Goal: Task Accomplishment & Management: Manage account settings

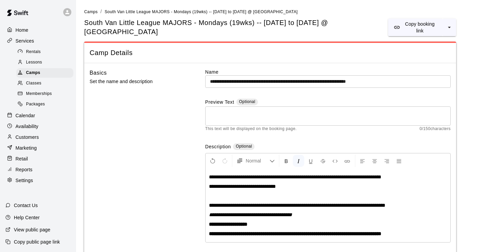
scroll to position [655, 0]
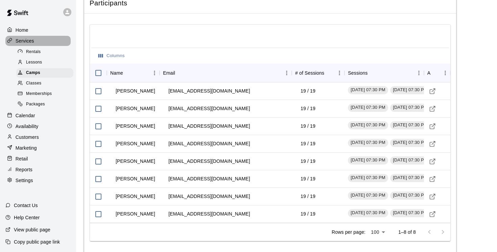
click at [29, 42] on p "Services" at bounding box center [25, 41] width 19 height 7
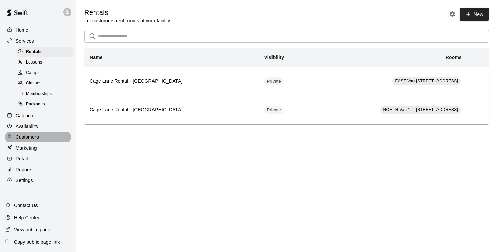
click at [32, 139] on p "Customers" at bounding box center [27, 137] width 23 height 7
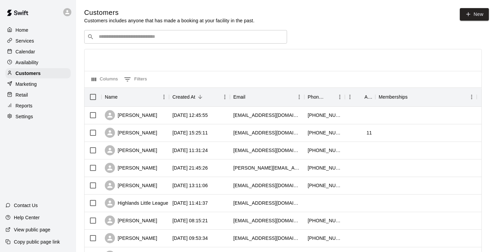
click at [120, 39] on input "Search customers by name or email" at bounding box center [190, 36] width 187 height 7
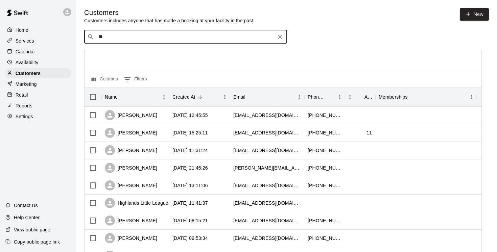
type input "***"
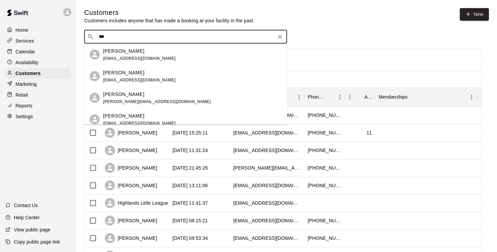
click at [122, 78] on span "chad_prokop@hotmail.com" at bounding box center [139, 79] width 73 height 5
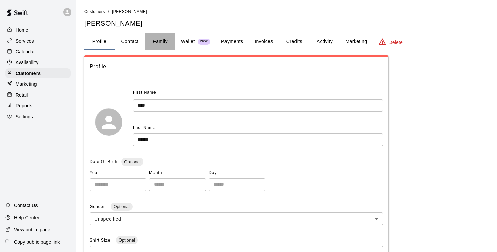
click at [159, 41] on button "Family" at bounding box center [160, 41] width 30 height 16
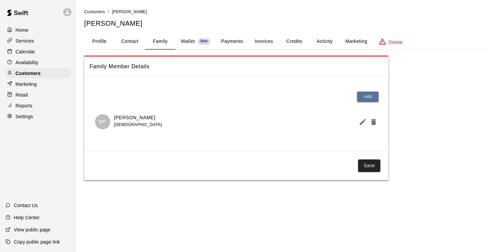
click at [231, 43] on button "Payments" at bounding box center [232, 41] width 33 height 16
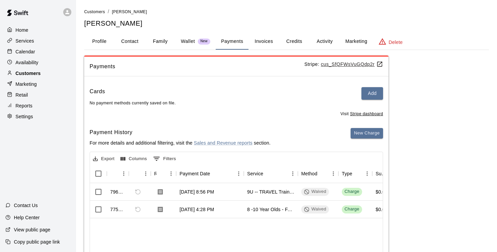
click at [39, 72] on p "Customers" at bounding box center [28, 73] width 25 height 7
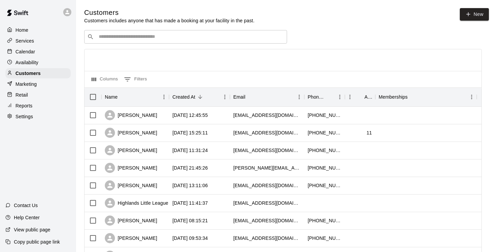
click at [116, 37] on input "Search customers by name or email" at bounding box center [190, 36] width 187 height 7
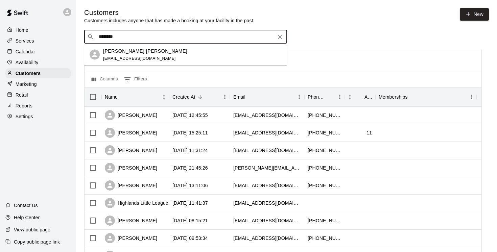
type input "*********"
click at [111, 51] on p "Hudson Sollis" at bounding box center [145, 50] width 84 height 7
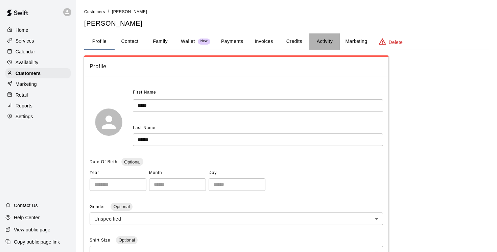
click at [321, 41] on button "Activity" at bounding box center [324, 41] width 30 height 16
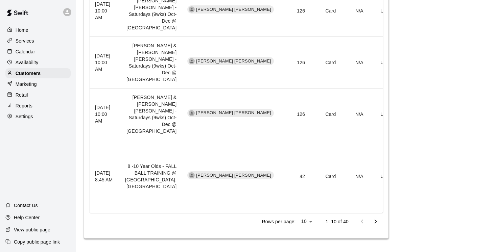
scroll to position [582, 0]
click at [27, 74] on p "Customers" at bounding box center [28, 73] width 25 height 7
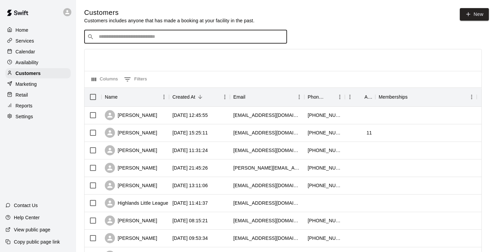
click at [118, 35] on input "Search customers by name or email" at bounding box center [190, 36] width 187 height 7
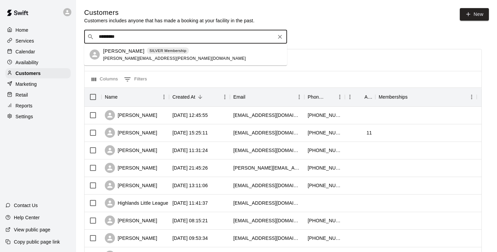
type input "**********"
click at [111, 47] on p "Heath Bury" at bounding box center [123, 50] width 41 height 7
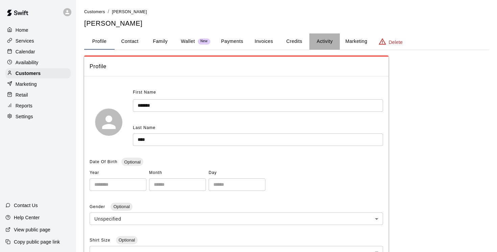
click at [327, 41] on button "Activity" at bounding box center [324, 41] width 30 height 16
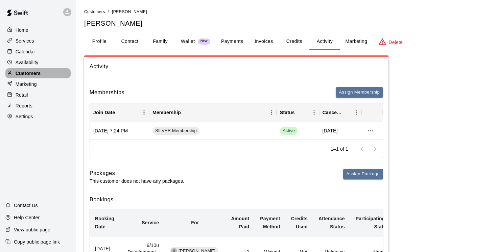
click at [41, 71] on div "Customers" at bounding box center [37, 73] width 65 height 10
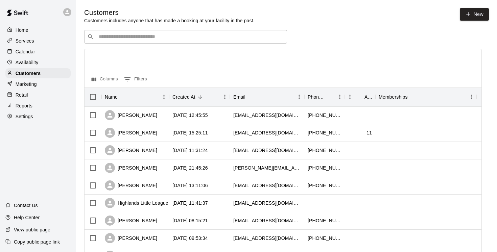
click at [122, 38] on input "Search customers by name or email" at bounding box center [190, 36] width 187 height 7
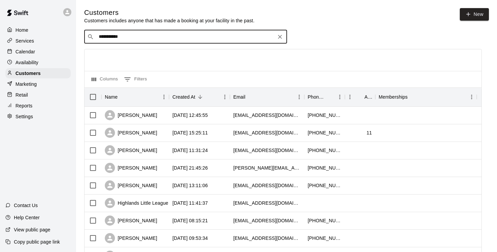
drag, startPoint x: 132, startPoint y: 36, endPoint x: 64, endPoint y: 35, distance: 68.3
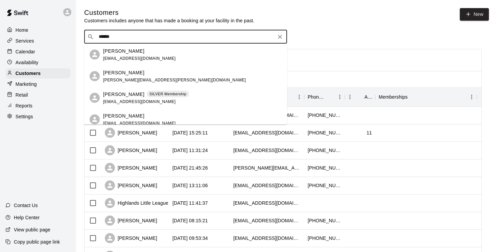
type input "******"
click at [131, 96] on p "Austin Meier" at bounding box center [123, 94] width 41 height 7
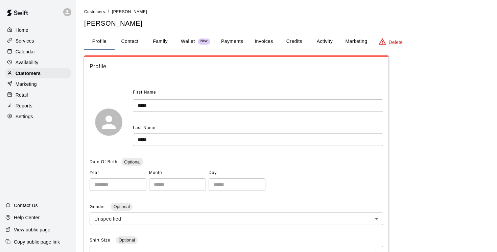
click at [329, 41] on button "Activity" at bounding box center [324, 41] width 30 height 16
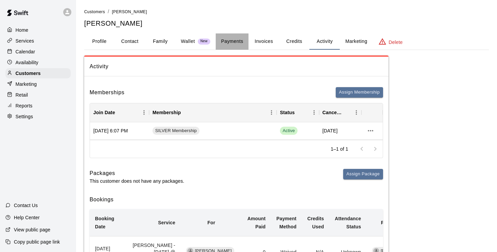
click at [232, 41] on button "Payments" at bounding box center [232, 41] width 33 height 16
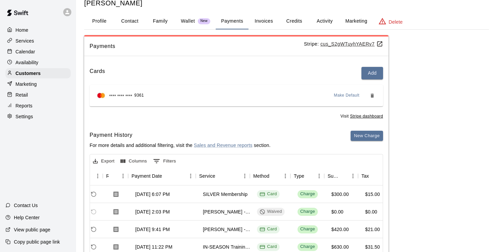
scroll to position [0, 50]
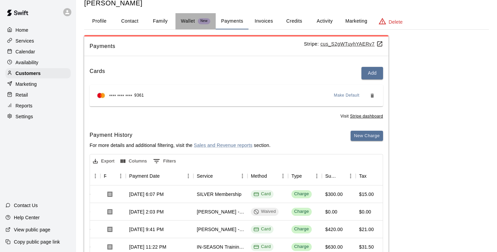
click at [186, 18] on p "Wallet" at bounding box center [188, 21] width 14 height 7
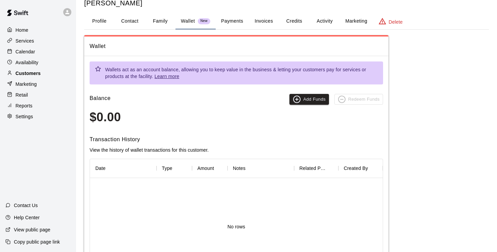
click at [28, 71] on p "Customers" at bounding box center [28, 73] width 25 height 7
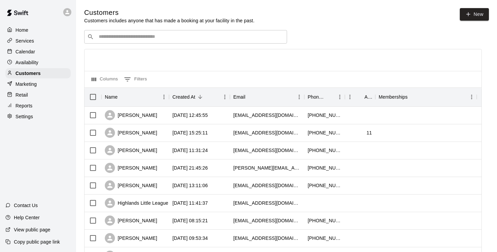
click at [150, 31] on div "​ ​" at bounding box center [185, 37] width 203 height 14
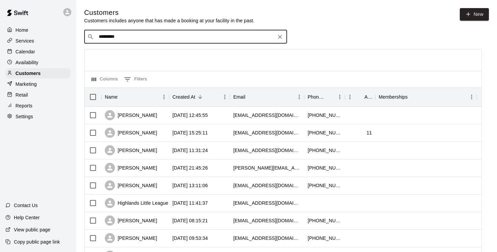
type input "**********"
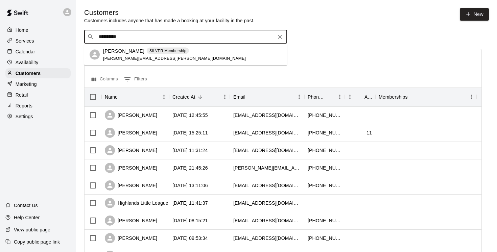
click at [121, 50] on p "Heath Bury" at bounding box center [123, 50] width 41 height 7
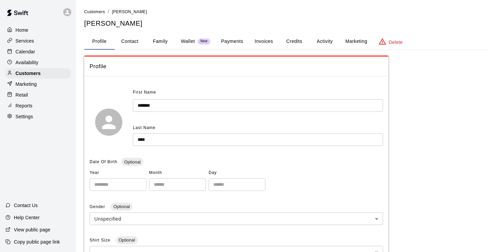
click at [189, 41] on p "Wallet" at bounding box center [188, 41] width 14 height 7
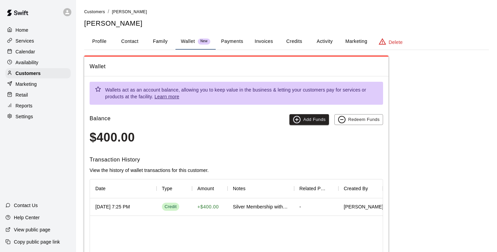
click at [116, 209] on div "Sep 1, 2025 7:25 PM" at bounding box center [112, 207] width 35 height 7
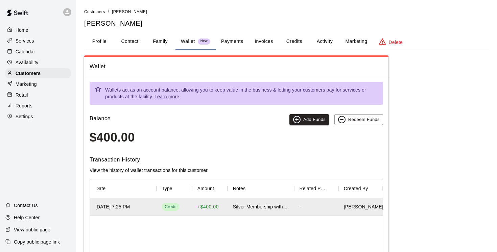
click at [258, 214] on div "Silver Membership with a credit of $400 (not doing Fall Ball)" at bounding box center [261, 208] width 67 height 18
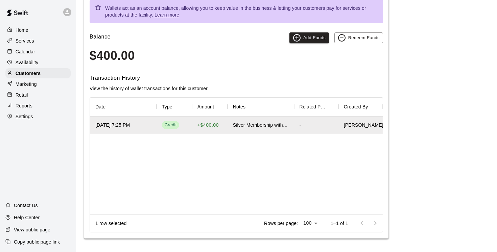
scroll to position [82, 0]
click at [295, 129] on div "-" at bounding box center [316, 126] width 44 height 18
click at [279, 129] on div "Silver Membership with a credit of $400 (not doing Fall Ball)" at bounding box center [261, 125] width 56 height 7
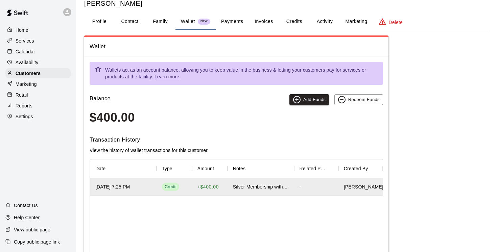
scroll to position [19, 0]
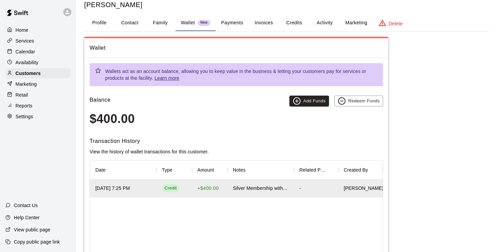
click at [188, 24] on p "Wallet" at bounding box center [188, 22] width 14 height 7
click at [319, 101] on button "Add Funds" at bounding box center [310, 101] width 40 height 11
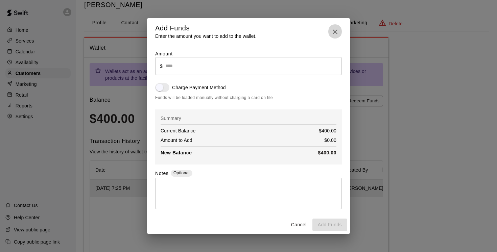
click at [336, 32] on icon "button" at bounding box center [335, 32] width 8 height 8
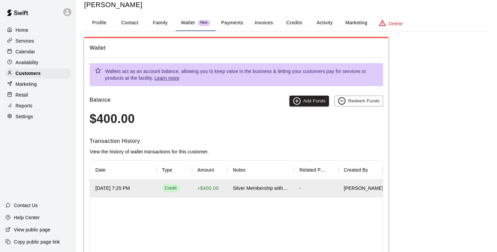
click at [311, 186] on div "-" at bounding box center [316, 189] width 44 height 18
click at [122, 187] on div "Sep 1, 2025 7:25 PM" at bounding box center [112, 188] width 35 height 7
click at [271, 194] on div "Silver Membership with a credit of $400 (not doing Fall Ball)" at bounding box center [261, 189] width 67 height 18
click at [271, 193] on div "Silver Membership with a credit of $400 (not doing Fall Ball)" at bounding box center [261, 189] width 67 height 18
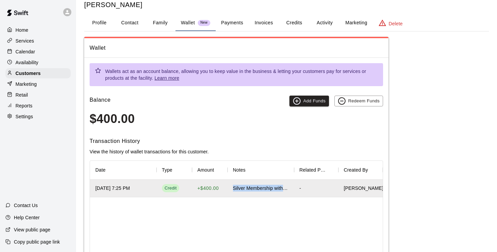
click at [271, 193] on div "Silver Membership with a credit of $400 (not doing Fall Ball)" at bounding box center [261, 189] width 67 height 18
click at [293, 194] on div "Silver Membership with a credit of $400 (not doing Fall Ball)" at bounding box center [261, 189] width 67 height 18
click at [242, 171] on div "Notes" at bounding box center [239, 170] width 13 height 19
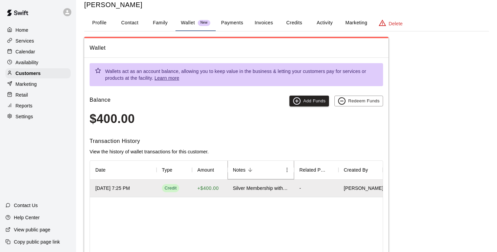
click at [249, 171] on icon "Sort" at bounding box center [250, 170] width 6 height 6
click at [251, 188] on div "Silver Membership with a credit of $400 (not doing Fall Ball)" at bounding box center [261, 188] width 56 height 7
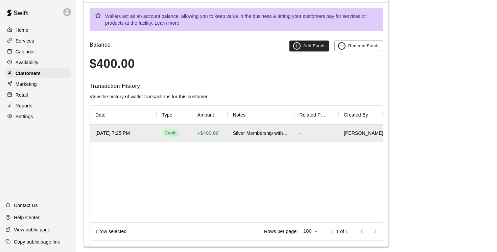
scroll to position [82, 0]
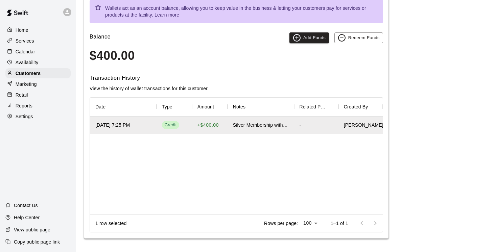
click at [129, 130] on div "Sep 1, 2025 7:25 PM" at bounding box center [123, 126] width 67 height 18
click at [149, 124] on div "Sep 1, 2025 7:25 PM" at bounding box center [123, 126] width 67 height 18
click at [338, 108] on icon "Menu" at bounding box center [341, 107] width 7 height 7
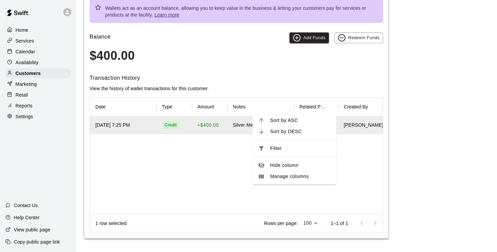
click at [338, 157] on div "Sep 1, 2025 7:25 PM Credit + $400.00 Silver Membership with a credit of $400 (n…" at bounding box center [236, 166] width 293 height 98
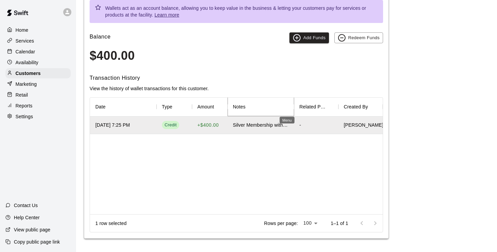
click at [297, 107] on icon "Menu" at bounding box center [297, 107] width 1 height 4
click at [317, 195] on div "Sep 1, 2025 7:25 PM Credit + $400.00 Silver Membership with a credit of $400 (n…" at bounding box center [236, 166] width 293 height 98
click at [137, 131] on div "Sep 1, 2025 7:25 PM" at bounding box center [123, 126] width 67 height 18
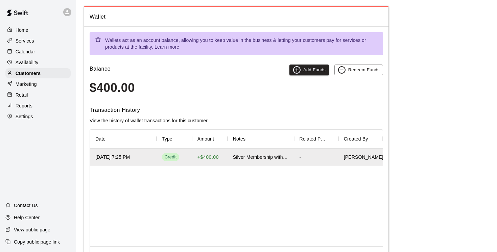
scroll to position [49, 0]
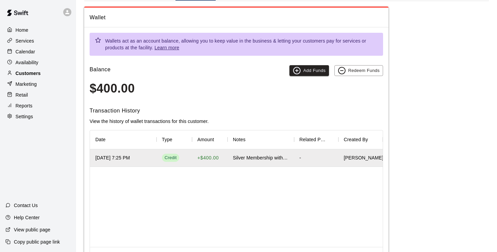
click at [28, 71] on p "Customers" at bounding box center [28, 73] width 25 height 7
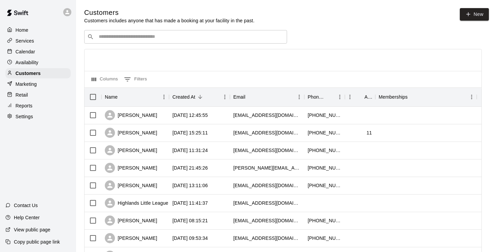
click at [107, 36] on input "Search customers by name or email" at bounding box center [190, 36] width 187 height 7
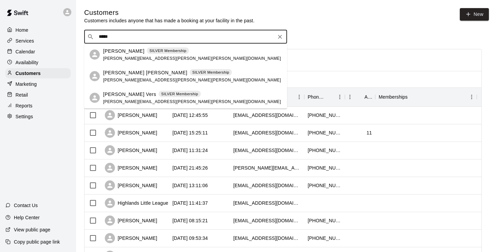
type input "******"
click at [121, 52] on p "[PERSON_NAME]" at bounding box center [123, 50] width 41 height 7
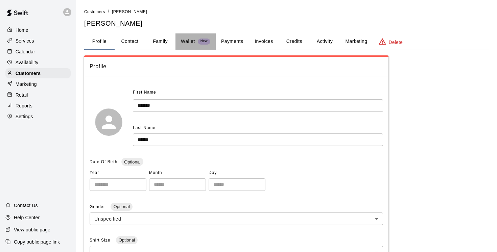
click at [184, 42] on p "Wallet" at bounding box center [188, 41] width 14 height 7
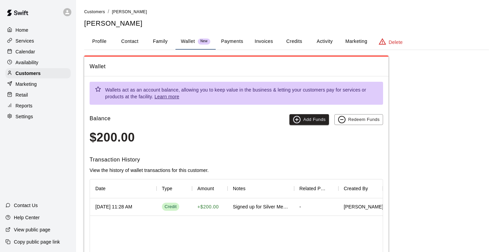
click at [262, 213] on div "Signed up for Silver Membership, credit is given as they can only attend 1/2 of…" at bounding box center [261, 208] width 67 height 18
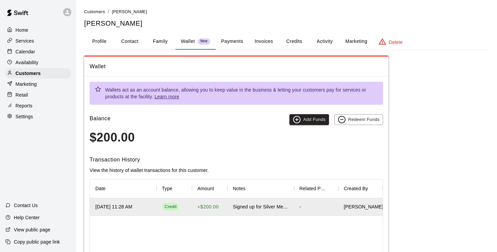
click at [262, 213] on div "Signed up for Silver Membership, credit is given as they can only attend 1/2 of…" at bounding box center [261, 208] width 67 height 18
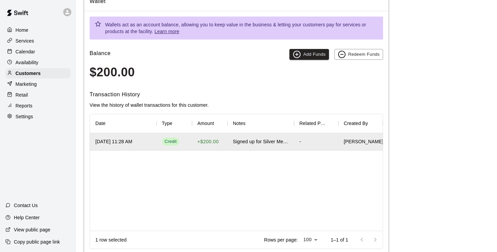
scroll to position [82, 0]
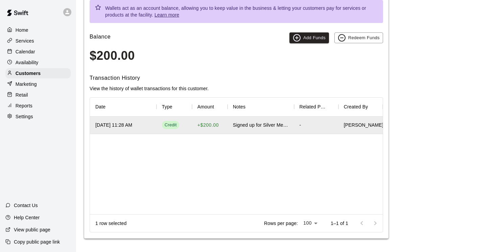
click at [29, 218] on p "Help Center" at bounding box center [27, 217] width 26 height 7
click at [146, 125] on div "[DATE] 11:28 AM" at bounding box center [123, 126] width 67 height 18
click at [167, 110] on div "Type" at bounding box center [167, 106] width 10 height 19
click at [174, 107] on icon "Sort" at bounding box center [175, 107] width 6 height 6
click at [368, 38] on button "Redeem Funds" at bounding box center [359, 37] width 49 height 11
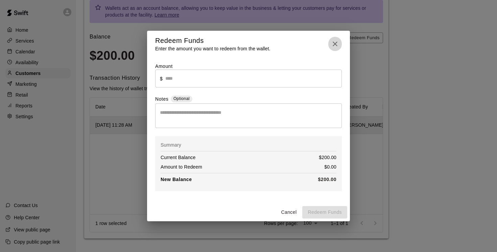
click at [332, 44] on icon "button" at bounding box center [335, 44] width 8 height 8
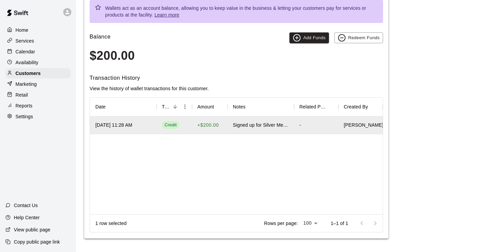
click at [301, 127] on div "-" at bounding box center [316, 126] width 44 height 18
click at [313, 128] on div "-" at bounding box center [316, 126] width 44 height 18
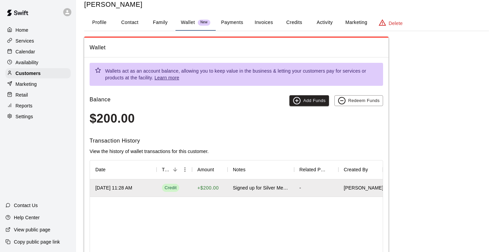
scroll to position [0, 0]
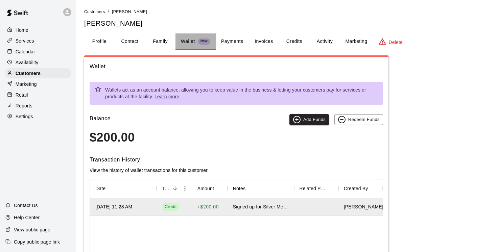
click at [185, 41] on p "Wallet" at bounding box center [188, 41] width 14 height 7
click at [230, 41] on button "Payments" at bounding box center [232, 41] width 33 height 16
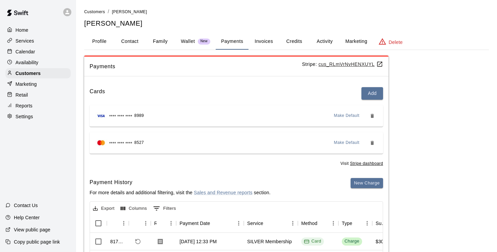
click at [161, 39] on button "Family" at bounding box center [160, 41] width 30 height 16
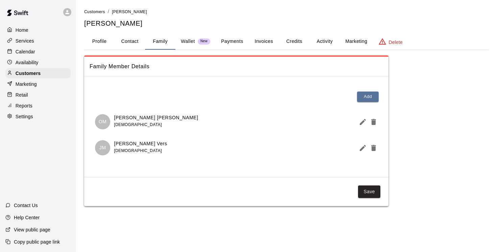
click at [189, 43] on p "Wallet" at bounding box center [188, 41] width 14 height 7
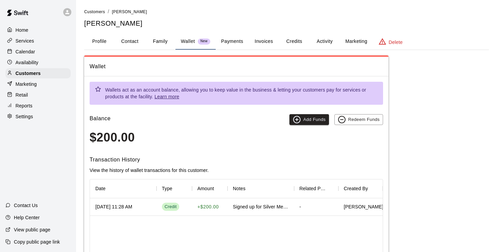
click at [268, 92] on div "Wallets act as an account balance, allowing you to keep value in the business &…" at bounding box center [241, 93] width 273 height 19
click at [349, 190] on div "Created By" at bounding box center [356, 188] width 24 height 19
click at [377, 189] on icon "Menu" at bounding box center [375, 188] width 7 height 7
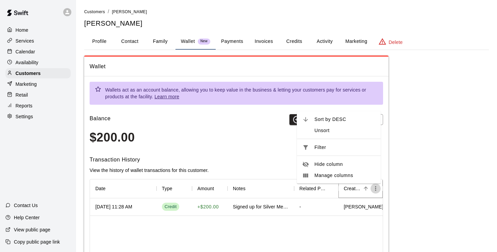
click at [377, 189] on icon "Menu" at bounding box center [375, 188] width 7 height 7
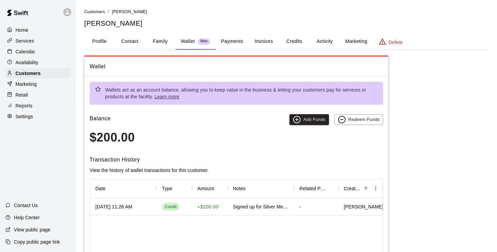
click at [245, 211] on div "Signed up for Silver Membership, credit is given as they can only attend 1/2 of…" at bounding box center [261, 208] width 67 height 18
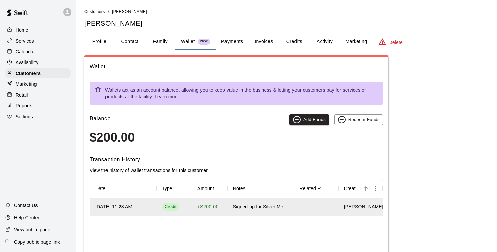
click at [245, 211] on div "Signed up for Silver Membership, credit is given as they can only attend 1/2 of…" at bounding box center [261, 208] width 67 height 18
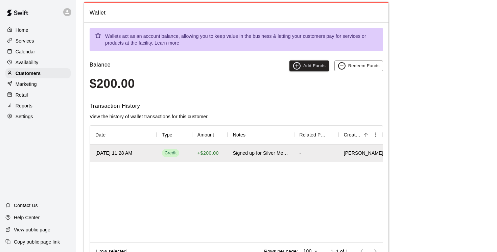
scroll to position [82, 0]
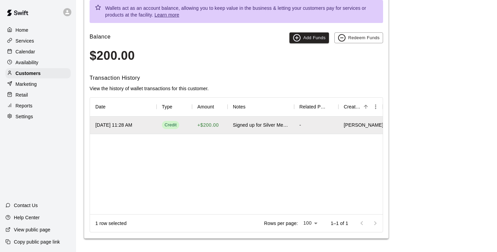
click at [279, 224] on p "Rows per page:" at bounding box center [281, 223] width 34 height 7
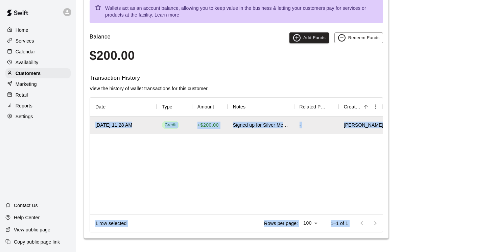
drag, startPoint x: 376, startPoint y: 226, endPoint x: 190, endPoint y: 176, distance: 192.6
click at [190, 176] on div "Date Type Amount Notes Related Payment ID Created By Sep 15, 2025 11:28 AM Cred…" at bounding box center [237, 164] width 294 height 135
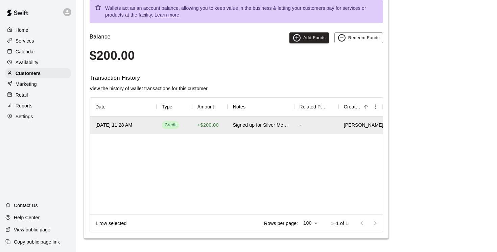
click at [189, 177] on div "[DATE] 11:28 AM Credit + $200.00 Signed up for Silver Membership, credit is giv…" at bounding box center [236, 166] width 293 height 98
click at [102, 129] on div "[DATE] 11:28 AM" at bounding box center [123, 126] width 67 height 18
click at [32, 62] on p "Availability" at bounding box center [27, 62] width 23 height 7
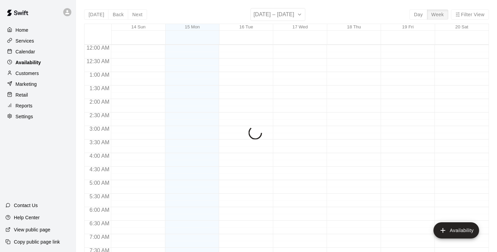
scroll to position [435, 0]
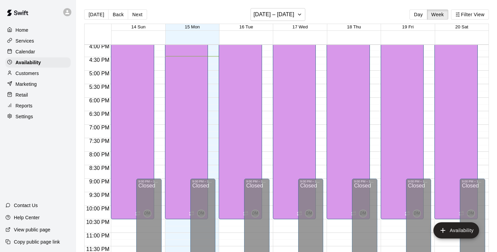
click at [29, 75] on p "Customers" at bounding box center [27, 73] width 23 height 7
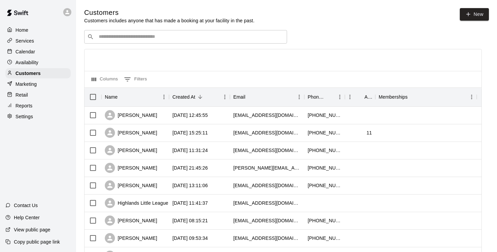
click at [118, 38] on input "Search customers by name or email" at bounding box center [190, 36] width 187 height 7
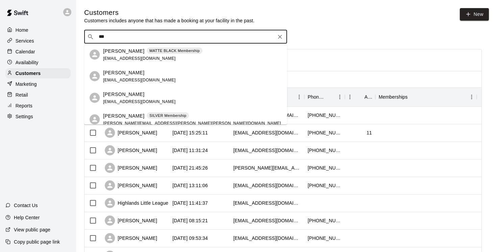
type input "****"
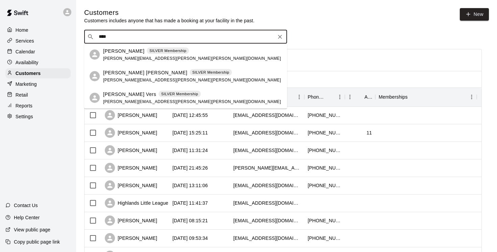
click at [128, 51] on p "[PERSON_NAME]" at bounding box center [123, 50] width 41 height 7
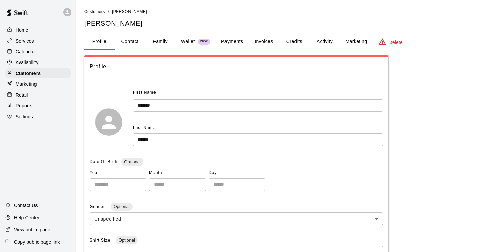
click at [159, 43] on button "Family" at bounding box center [160, 41] width 30 height 16
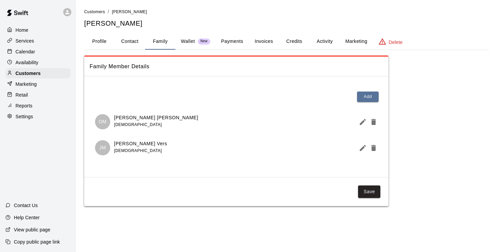
click at [138, 118] on p "[PERSON_NAME] [PERSON_NAME]" at bounding box center [156, 117] width 84 height 7
click at [102, 122] on p "OM" at bounding box center [103, 121] width 8 height 7
click at [189, 42] on p "Wallet" at bounding box center [188, 41] width 14 height 7
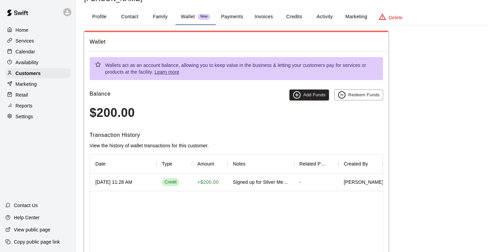
scroll to position [28, 0]
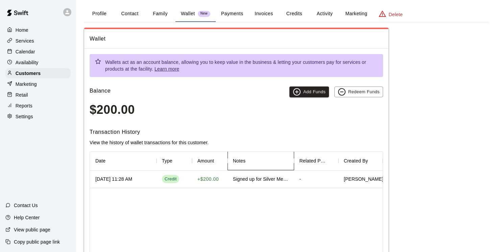
click at [239, 161] on div "Notes" at bounding box center [239, 161] width 13 height 19
click at [244, 166] on div "Notes" at bounding box center [261, 161] width 67 height 19
click at [251, 162] on icon "Sort" at bounding box center [250, 161] width 6 height 6
click at [249, 162] on icon "Sort" at bounding box center [250, 161] width 6 height 6
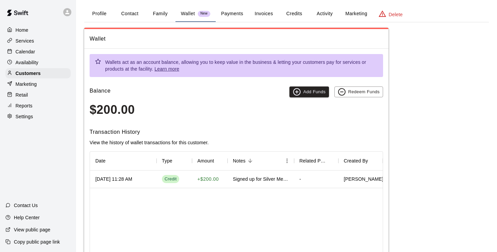
click at [255, 180] on div "Signed up for Silver Membership, credit is given as they can only attend 1/2 of…" at bounding box center [261, 179] width 56 height 7
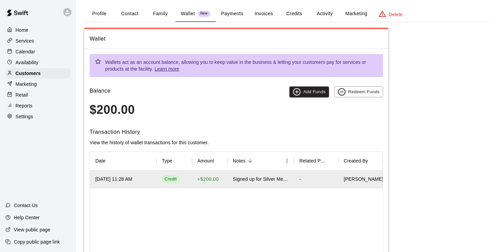
click at [286, 181] on div "Signed up for Silver Membership, credit is given as they can only attend 1/2 of…" at bounding box center [261, 179] width 56 height 7
click at [286, 163] on icon "Menu" at bounding box center [287, 161] width 7 height 7
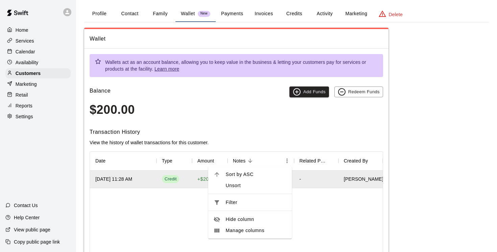
click at [319, 218] on div "[DATE] 11:28 AM Credit + $200.00 Signed up for Silver Membership, credit is giv…" at bounding box center [236, 220] width 293 height 98
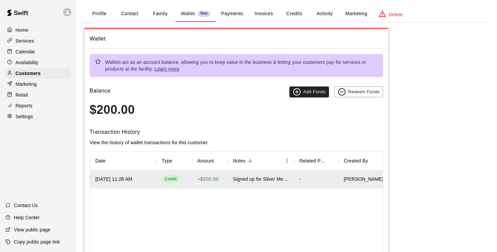
click at [176, 184] on div "Credit" at bounding box center [175, 180] width 36 height 18
click at [227, 162] on icon "Menu" at bounding box center [230, 161] width 7 height 7
click at [239, 233] on div "[DATE] 11:28 AM Credit + $200.00 Signed up for Silver Membership, credit is giv…" at bounding box center [236, 220] width 293 height 98
click at [135, 186] on div "[DATE] 11:28 AM" at bounding box center [123, 180] width 67 height 18
click at [32, 214] on p "Help Center" at bounding box center [27, 217] width 26 height 7
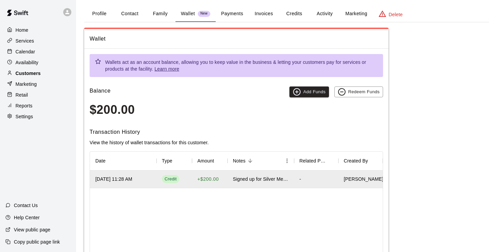
click at [25, 75] on p "Customers" at bounding box center [28, 73] width 25 height 7
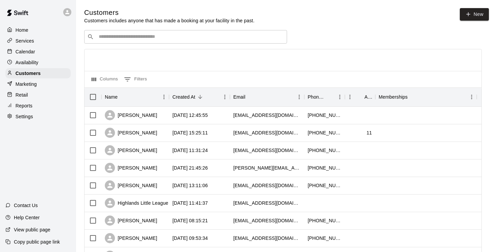
click at [106, 37] on input "Search customers by name or email" at bounding box center [190, 36] width 187 height 7
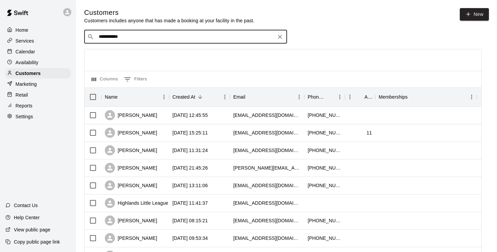
type input "**********"
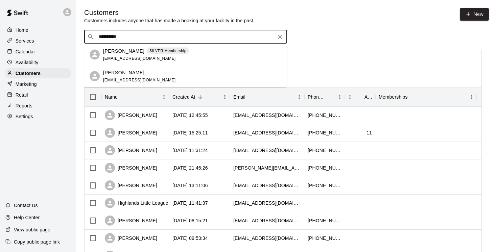
click at [116, 55] on div "Austin Meier SILVER Membership bpmeier@hotmail.com" at bounding box center [146, 54] width 86 height 15
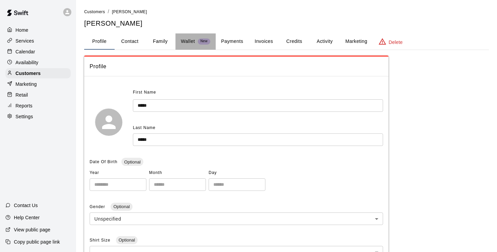
click at [188, 39] on p "Wallet" at bounding box center [188, 41] width 14 height 7
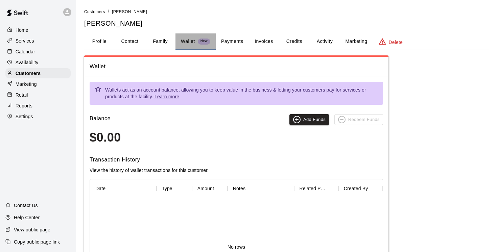
click at [186, 39] on p "Wallet" at bounding box center [188, 41] width 14 height 7
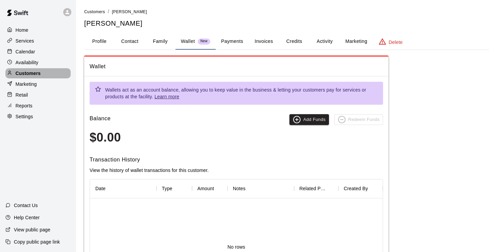
click at [30, 72] on p "Customers" at bounding box center [28, 73] width 25 height 7
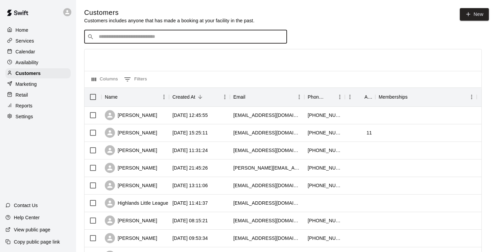
click at [117, 40] on input "Search customers by name or email" at bounding box center [190, 36] width 187 height 7
type input "****"
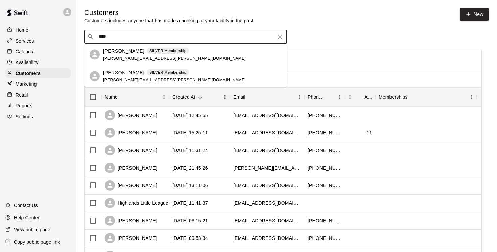
click at [123, 52] on p "Michael Bury" at bounding box center [123, 50] width 41 height 7
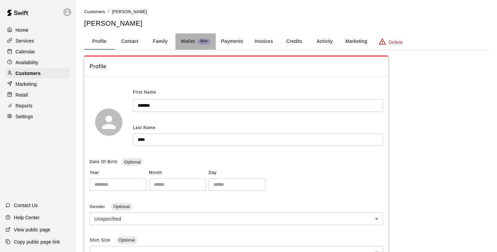
click at [192, 40] on p "Wallet" at bounding box center [188, 41] width 14 height 7
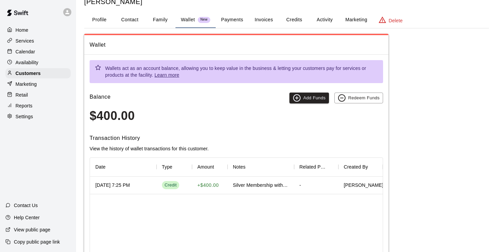
scroll to position [24, 0]
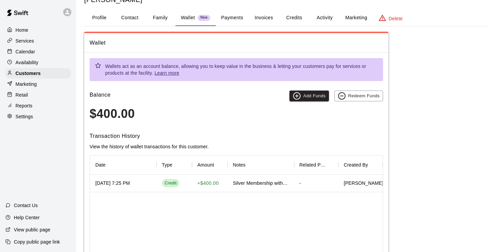
click at [280, 185] on div "Silver Membership with a credit of $400 (not doing Fall Ball)" at bounding box center [261, 183] width 56 height 7
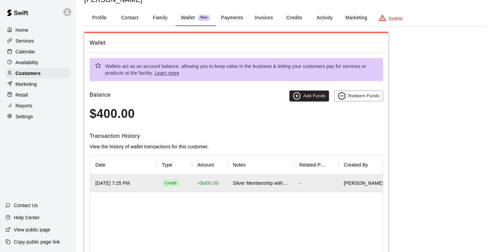
click at [286, 185] on div "Silver Membership with a credit of $400 (not doing Fall Ball)" at bounding box center [261, 183] width 56 height 7
click at [301, 184] on div "-" at bounding box center [316, 184] width 44 height 18
click at [305, 189] on div "-" at bounding box center [316, 184] width 44 height 18
click at [259, 183] on div "Silver Membership with a credit of $400 (not doing Fall Ball)" at bounding box center [261, 183] width 56 height 7
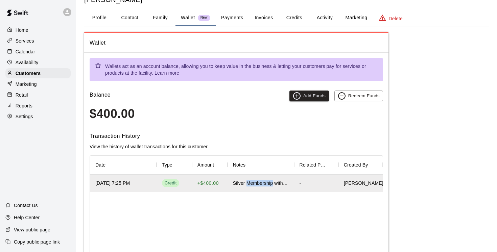
click at [259, 183] on div "Silver Membership with a credit of $400 (not doing Fall Ball)" at bounding box center [261, 183] width 56 height 7
click at [258, 183] on div "Silver Membership with a credit of $400 (not doing Fall Ball)" at bounding box center [261, 183] width 56 height 7
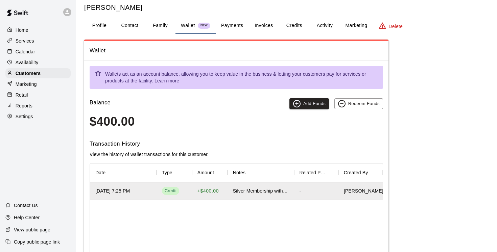
scroll to position [14, 0]
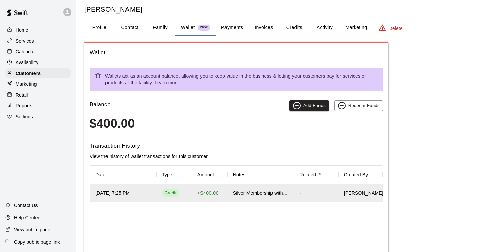
click at [22, 108] on p "Reports" at bounding box center [24, 105] width 17 height 7
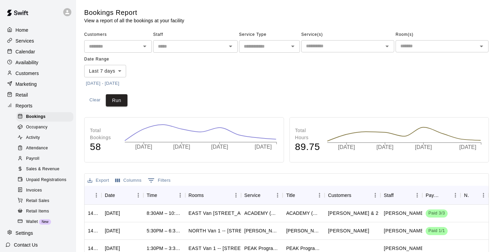
click at [33, 223] on span "Wallet" at bounding box center [32, 222] width 12 height 7
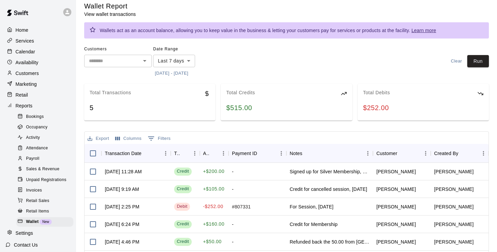
scroll to position [5, 0]
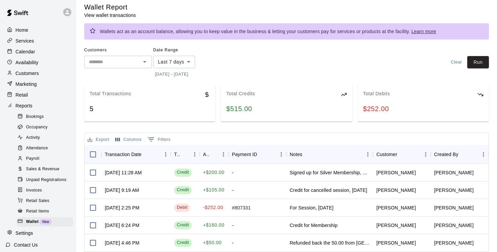
click at [191, 60] on body "Home Services Calendar Availability Customers Marketing Retail Reports Bookings…" at bounding box center [248, 183] width 497 height 377
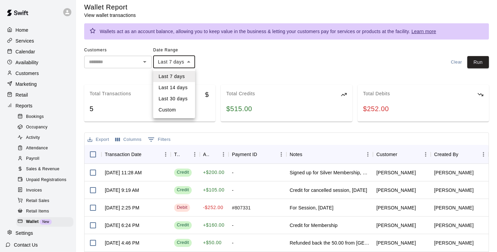
click at [178, 89] on li "Last 14 days" at bounding box center [174, 87] width 42 height 11
type input "******"
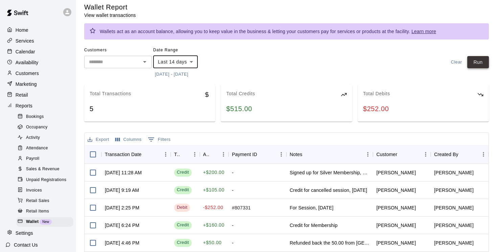
click at [479, 61] on button "Run" at bounding box center [478, 62] width 22 height 13
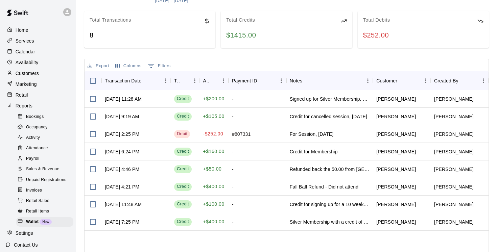
scroll to position [82, 0]
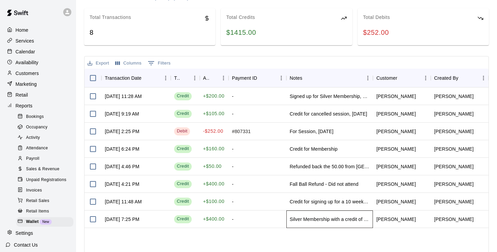
click at [352, 225] on div "Silver Membership with a credit of $400 (not doing Fall Ball)" at bounding box center [329, 220] width 87 height 18
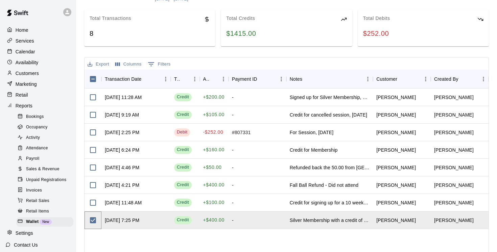
scroll to position [88, 0]
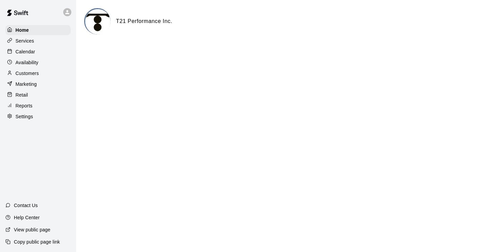
click at [25, 73] on p "Customers" at bounding box center [27, 73] width 23 height 7
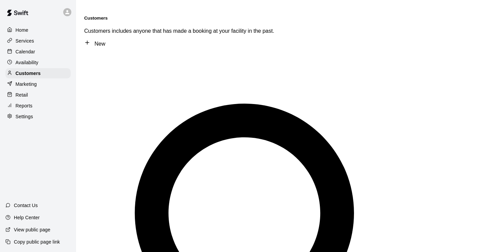
type input "*"
type input "*******"
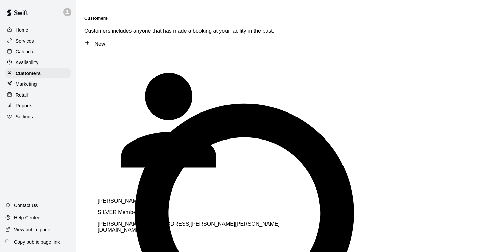
click at [133, 198] on p "[PERSON_NAME]" at bounding box center [192, 201] width 189 height 6
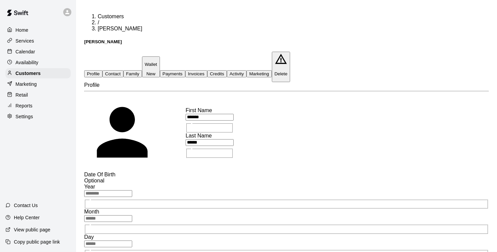
click at [157, 62] on p "Wallet" at bounding box center [151, 64] width 13 height 5
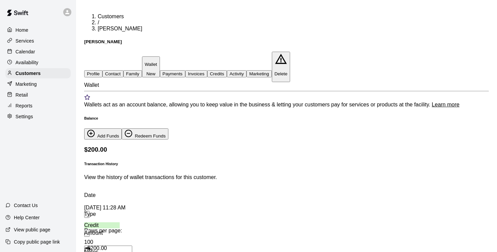
click at [247, 70] on button "Activity" at bounding box center [237, 73] width 20 height 7
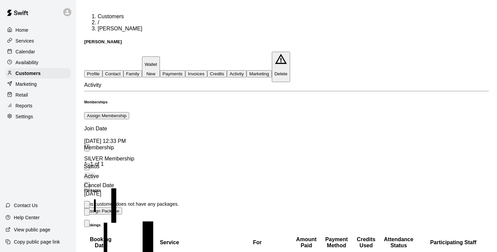
click at [99, 70] on button "Profile" at bounding box center [93, 73] width 18 height 7
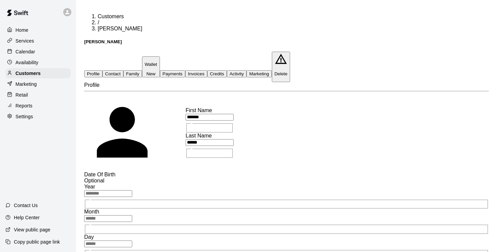
click at [123, 70] on button "Contact" at bounding box center [112, 73] width 21 height 7
select select "**"
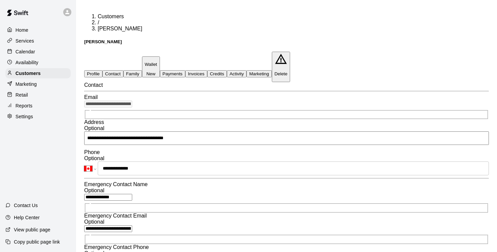
click at [142, 70] on button "Family" at bounding box center [132, 73] width 19 height 7
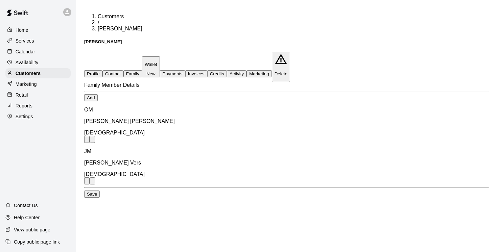
click at [157, 62] on p "Wallet" at bounding box center [151, 64] width 13 height 5
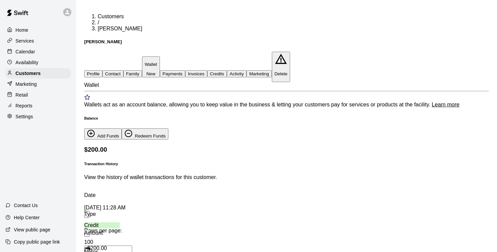
click at [151, 243] on div "Notes" at bounding box center [117, 252] width 67 height 19
click at [135, 175] on p "View the history of wallet transactions for this customer." at bounding box center [286, 178] width 405 height 6
click at [122, 175] on p "View the history of wallet transactions for this customer." at bounding box center [286, 178] width 405 height 6
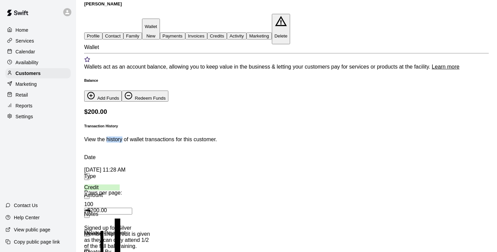
scroll to position [82, 0]
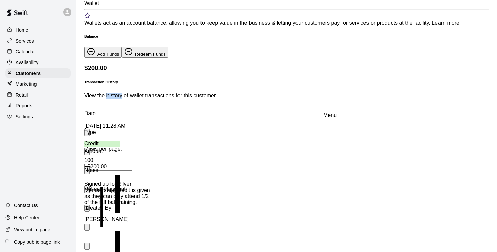
click at [92, 249] on icon "Menu" at bounding box center [90, 251] width 1 height 5
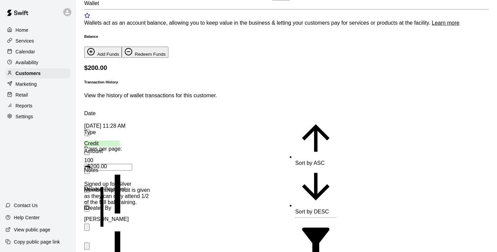
click at [347, 141] on div "Sep 15, 2025 11:28 AM Credit + $200.00 Signed up for Silver Membership, credit …" at bounding box center [230, 132] width 293 height 18
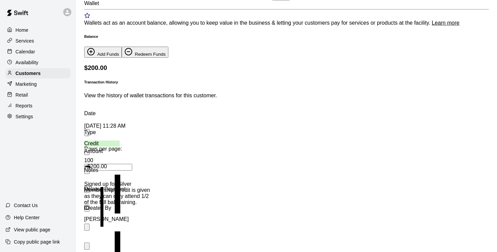
click at [120, 164] on p "+ $200.00" at bounding box center [102, 167] width 36 height 6
click at [120, 164] on div "+ $200.00" at bounding box center [102, 173] width 36 height 18
click at [120, 141] on div "Credit" at bounding box center [102, 150] width 36 height 18
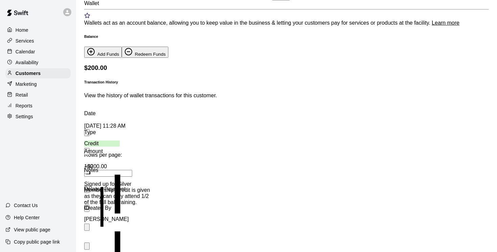
click at [43, 109] on div "Reports" at bounding box center [37, 106] width 65 height 10
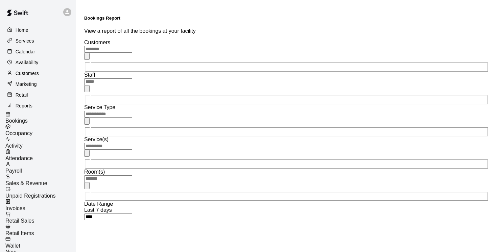
click at [20, 243] on span "Wallet" at bounding box center [12, 246] width 15 height 6
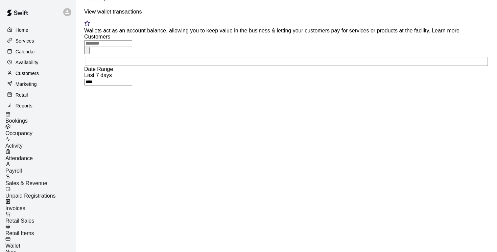
scroll to position [20, 0]
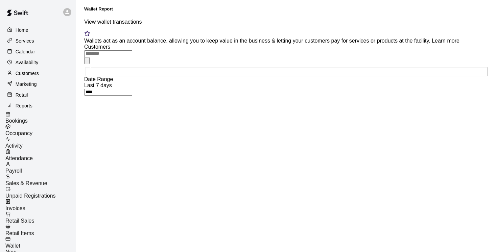
scroll to position [23, 0]
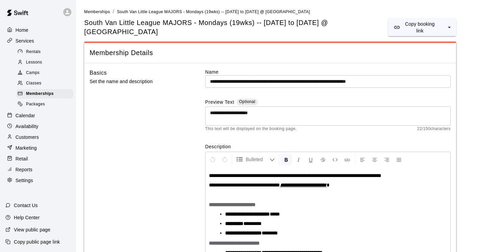
click at [29, 136] on p "Customers" at bounding box center [27, 137] width 23 height 7
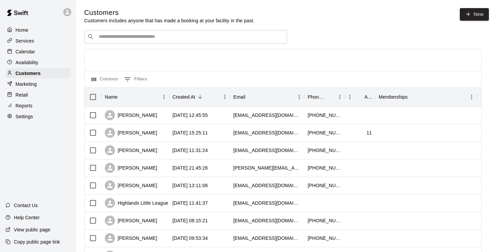
click at [166, 31] on div "​ ​" at bounding box center [185, 37] width 203 height 14
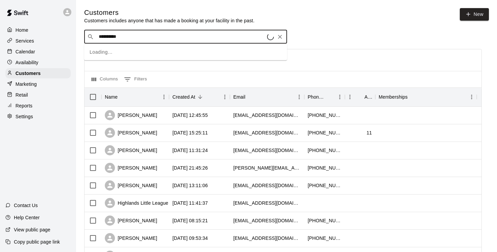
type input "**********"
click at [127, 50] on p "Nathan Wong" at bounding box center [123, 50] width 41 height 7
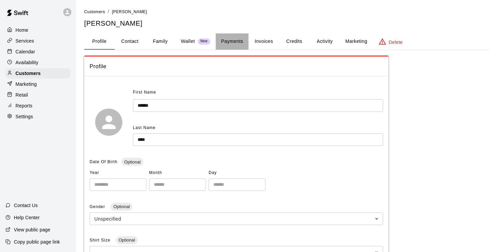
click at [230, 41] on button "Payments" at bounding box center [232, 41] width 33 height 16
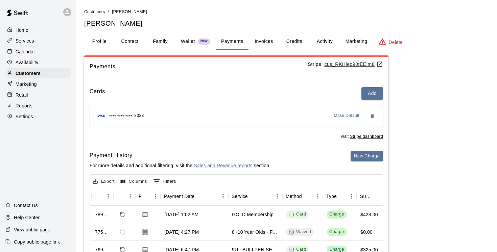
scroll to position [0, 13]
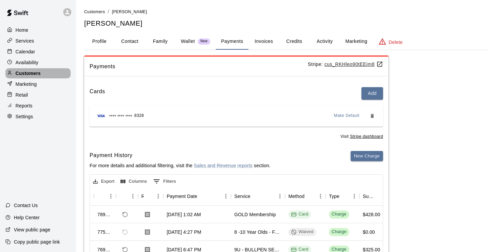
click at [32, 72] on p "Customers" at bounding box center [28, 73] width 25 height 7
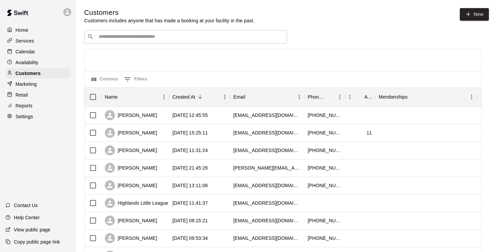
click at [108, 40] on input "Search customers by name or email" at bounding box center [190, 36] width 187 height 7
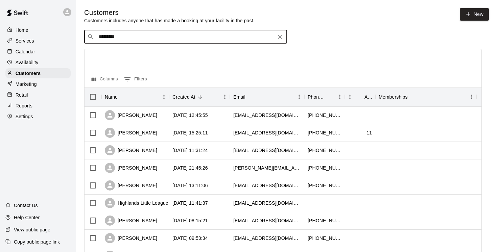
type input "**********"
click at [120, 50] on p "Wes Browes" at bounding box center [123, 50] width 41 height 7
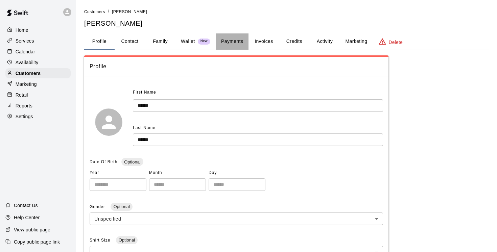
click at [235, 41] on button "Payments" at bounding box center [232, 41] width 33 height 16
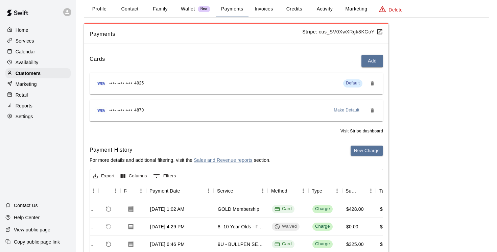
scroll to position [0, 30]
click at [323, 11] on button "Activity" at bounding box center [324, 9] width 30 height 16
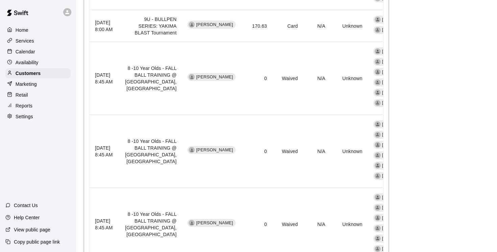
scroll to position [520, 0]
click at [32, 72] on p "Customers" at bounding box center [28, 73] width 25 height 7
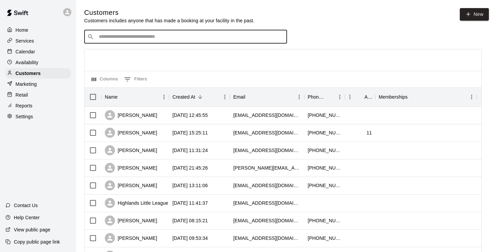
click at [107, 38] on input "Search customers by name or email" at bounding box center [190, 36] width 187 height 7
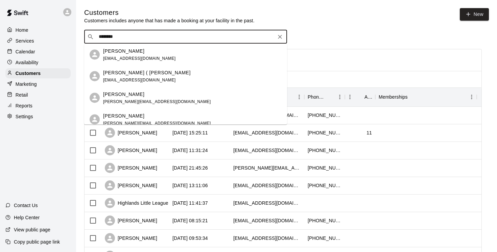
type input "*********"
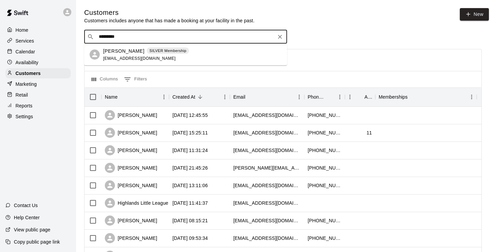
click at [118, 56] on span "gb.ginab@gmail.com" at bounding box center [139, 58] width 73 height 5
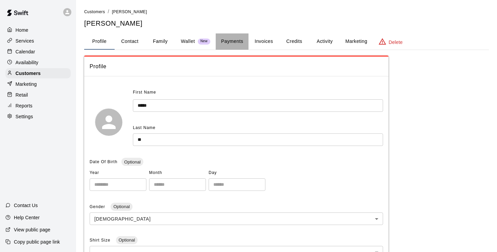
click at [232, 39] on button "Payments" at bounding box center [232, 41] width 33 height 16
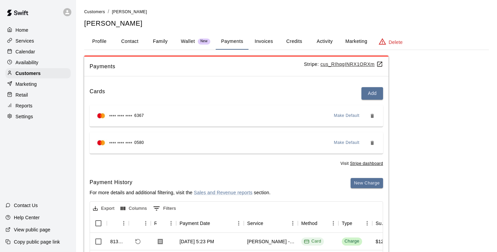
click at [325, 40] on button "Activity" at bounding box center [324, 41] width 30 height 16
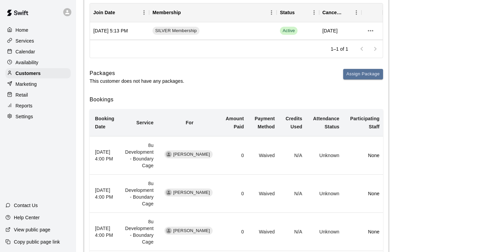
scroll to position [102, 0]
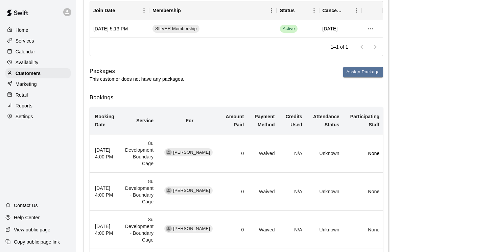
click at [140, 164] on td "8u Development - Boundary Cage" at bounding box center [139, 154] width 39 height 38
click at [31, 41] on p "Services" at bounding box center [25, 41] width 19 height 7
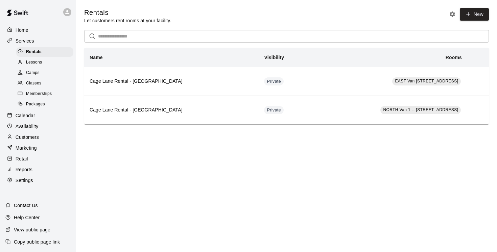
click at [38, 94] on span "Memberships" at bounding box center [39, 94] width 26 height 7
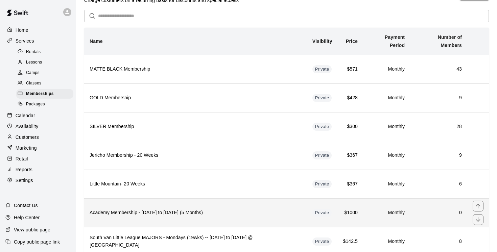
scroll to position [20, 0]
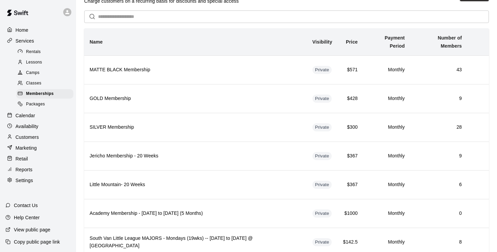
click at [31, 42] on p "Services" at bounding box center [25, 41] width 19 height 7
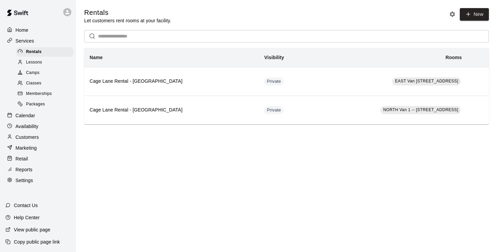
click at [38, 74] on span "Camps" at bounding box center [33, 73] width 14 height 7
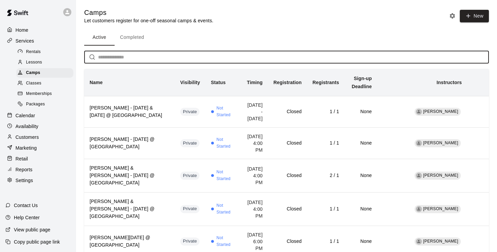
click at [108, 54] on input "text" at bounding box center [293, 57] width 391 height 13
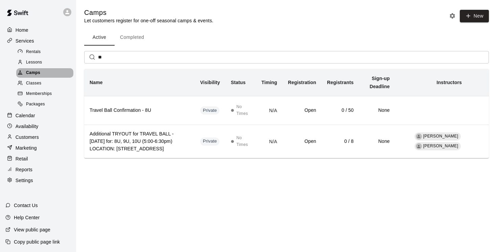
click at [36, 73] on span "Camps" at bounding box center [33, 73] width 14 height 7
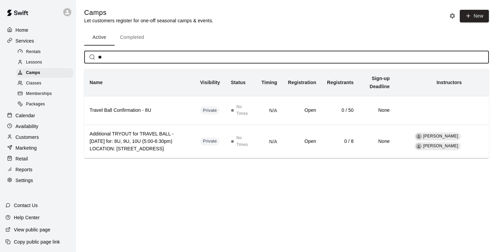
drag, startPoint x: 107, startPoint y: 59, endPoint x: 83, endPoint y: 58, distance: 24.4
click at [84, 59] on div "Camps Let customers register for one-off seasonal camps & events. New Active Co…" at bounding box center [287, 83] width 416 height 150
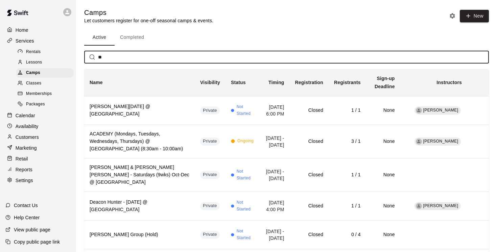
type input "*"
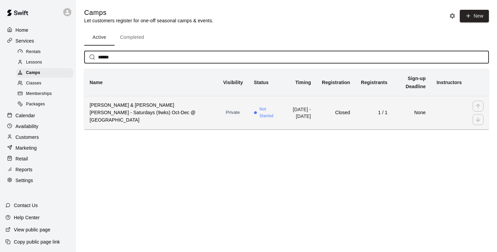
type input "******"
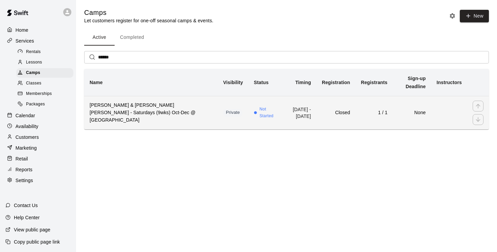
click at [145, 115] on h6 "[PERSON_NAME] & [PERSON_NAME] [PERSON_NAME] - Saturdays (9wks) Oct-Dec @ [GEOGR…" at bounding box center [151, 113] width 123 height 22
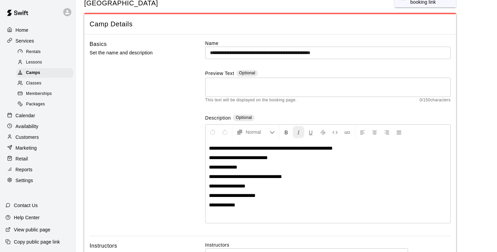
scroll to position [27, 0]
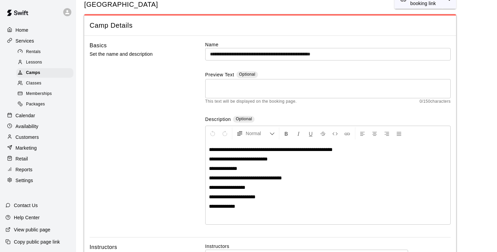
click at [32, 137] on p "Customers" at bounding box center [27, 137] width 23 height 7
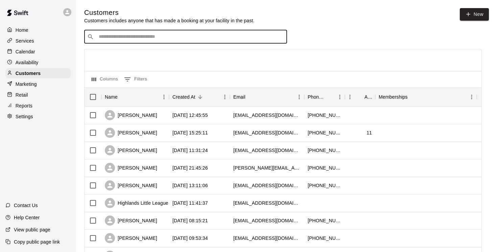
click at [132, 35] on input "Search customers by name or email" at bounding box center [190, 36] width 187 height 7
type input "********"
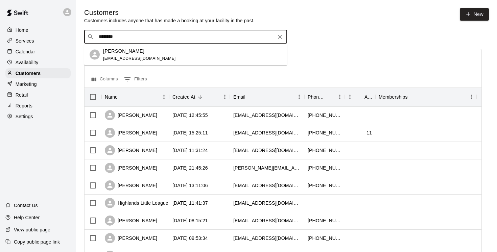
click at [131, 53] on p "Miles Pettersson" at bounding box center [123, 50] width 41 height 7
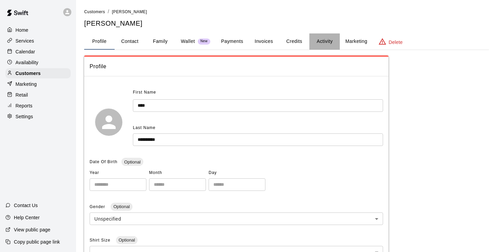
click at [327, 42] on button "Activity" at bounding box center [324, 41] width 30 height 16
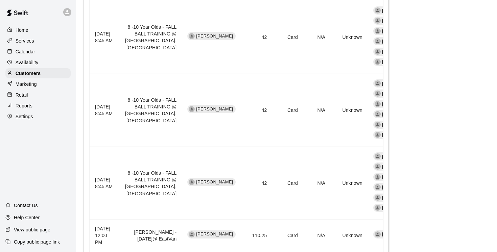
scroll to position [562, 0]
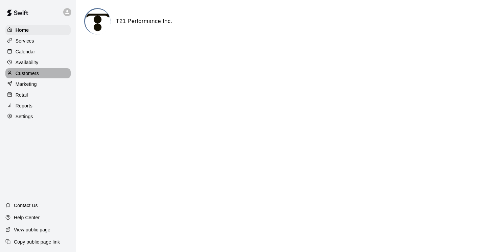
click at [31, 75] on p "Customers" at bounding box center [27, 73] width 23 height 7
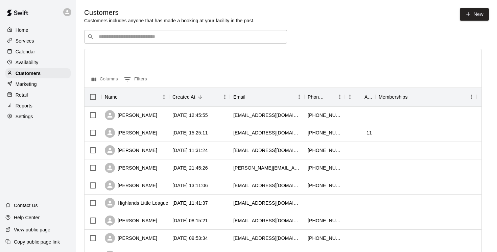
click at [121, 37] on input "Search customers by name or email" at bounding box center [190, 36] width 187 height 7
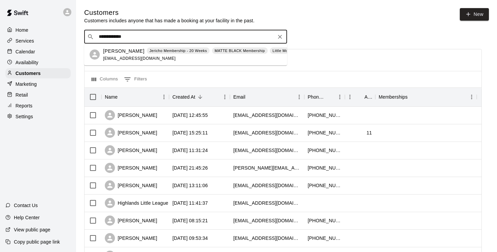
type input "**********"
click at [117, 49] on p "Cohen Zajtmann" at bounding box center [123, 50] width 41 height 7
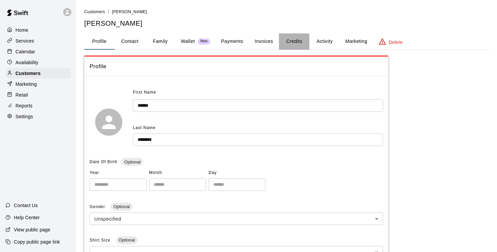
click at [296, 41] on button "Credits" at bounding box center [294, 41] width 30 height 16
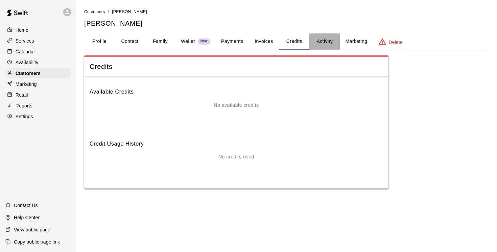
click at [322, 42] on button "Activity" at bounding box center [324, 41] width 30 height 16
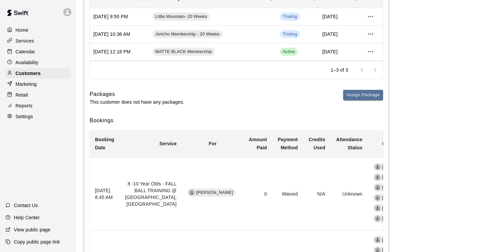
scroll to position [84, 0]
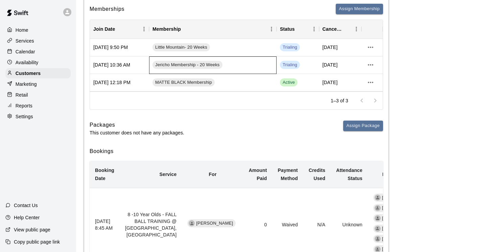
click at [236, 69] on div "Jericho Membership - 20 Weeks" at bounding box center [213, 65] width 128 height 18
click at [371, 65] on icon "more actions" at bounding box center [371, 65] width 8 height 8
click at [371, 65] on div at bounding box center [248, 126] width 497 height 252
click at [371, 65] on icon "more actions" at bounding box center [371, 65] width 8 height 8
click at [376, 79] on li "View details" at bounding box center [384, 78] width 38 height 11
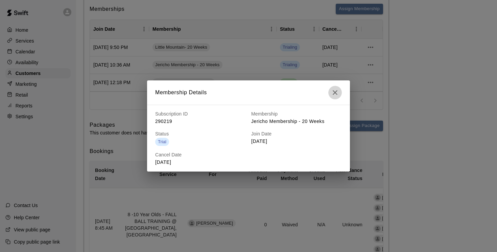
click at [335, 92] on icon "button" at bounding box center [335, 92] width 5 height 5
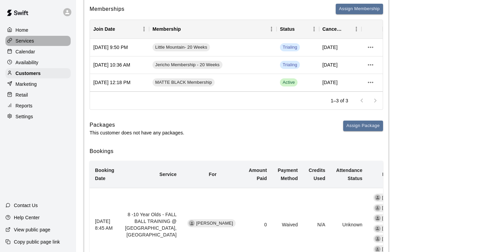
click at [23, 40] on p "Services" at bounding box center [25, 41] width 19 height 7
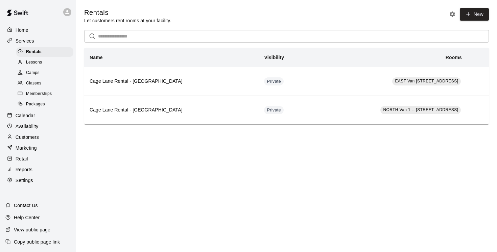
click at [40, 95] on span "Memberships" at bounding box center [39, 94] width 26 height 7
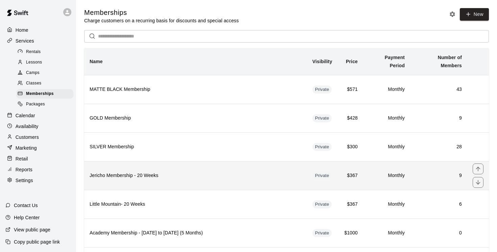
click at [203, 174] on th "Jericho Membership - 20 Weeks" at bounding box center [195, 175] width 223 height 29
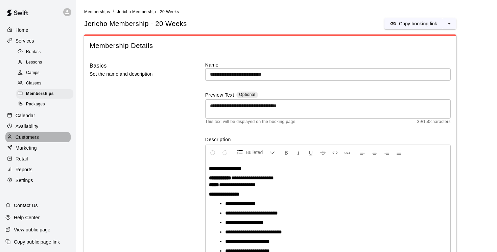
click at [31, 138] on p "Customers" at bounding box center [27, 137] width 23 height 7
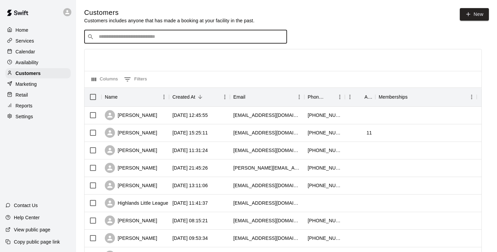
click at [145, 37] on input "Search customers by name or email" at bounding box center [190, 36] width 187 height 7
type input "*********"
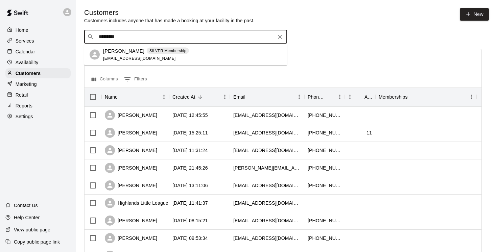
click at [135, 55] on div "George Gu SILVER Membership gb.ginab@gmail.com" at bounding box center [146, 54] width 86 height 15
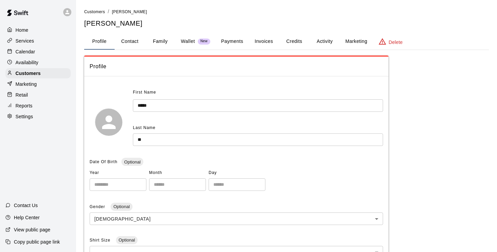
click at [326, 41] on button "Activity" at bounding box center [324, 41] width 30 height 16
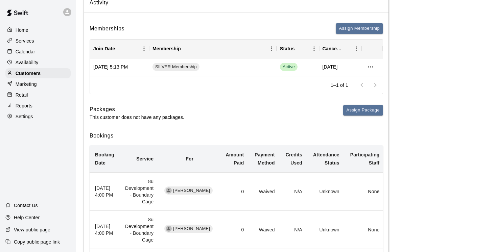
scroll to position [69, 0]
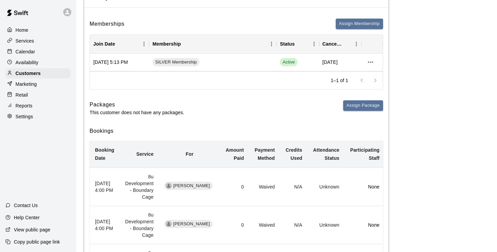
click at [183, 203] on td "[PERSON_NAME]" at bounding box center [189, 187] width 61 height 38
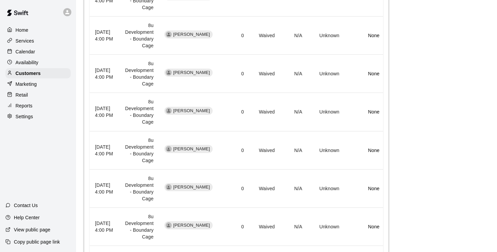
scroll to position [406, 0]
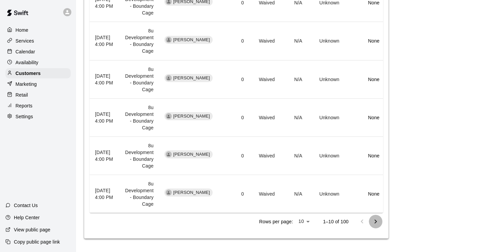
click at [376, 224] on icon "Go to next page" at bounding box center [376, 222] width 8 height 8
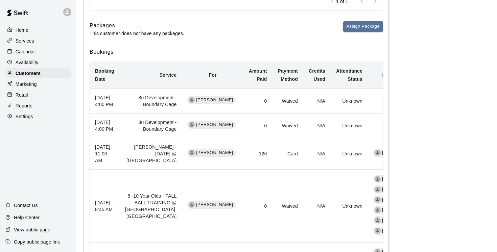
scroll to position [144, 0]
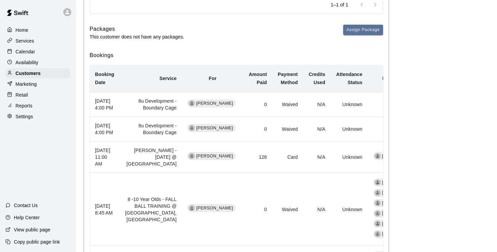
click at [154, 142] on td "8u Development - Boundary Cage" at bounding box center [151, 129] width 62 height 25
click at [28, 41] on p "Services" at bounding box center [25, 41] width 19 height 7
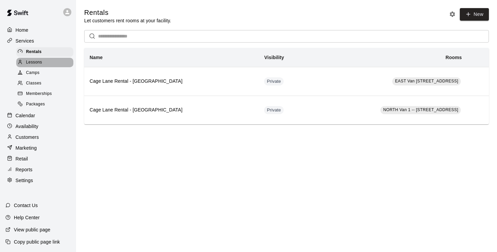
click at [40, 61] on span "Lessons" at bounding box center [34, 62] width 16 height 7
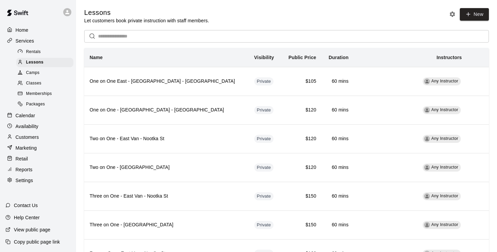
click at [112, 36] on input "text" at bounding box center [293, 36] width 391 height 13
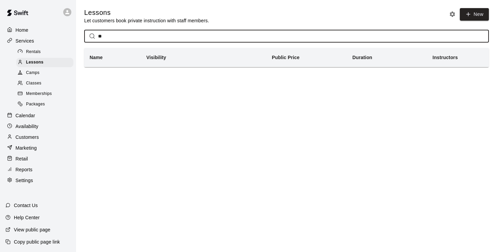
type input "**"
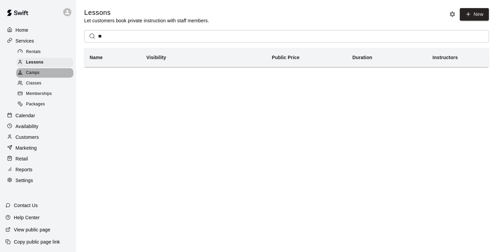
click at [38, 74] on span "Camps" at bounding box center [33, 73] width 14 height 7
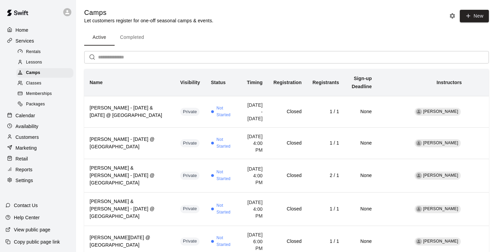
click at [102, 55] on input "text" at bounding box center [293, 57] width 391 height 13
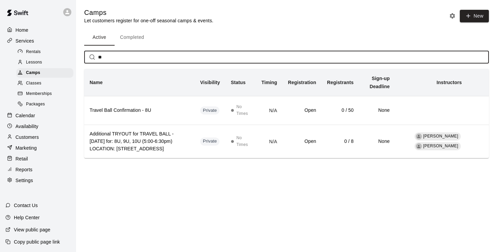
type input "**"
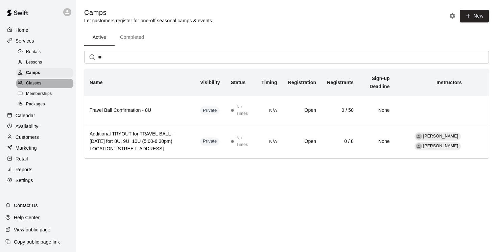
click at [44, 83] on div "Classes" at bounding box center [44, 83] width 57 height 9
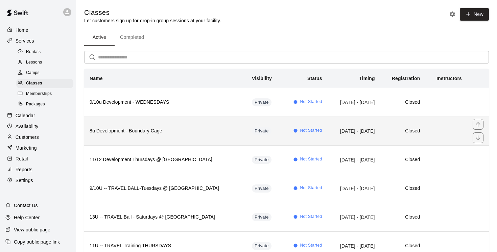
click at [119, 139] on th "8u Development - Boundary Cage" at bounding box center [165, 131] width 162 height 29
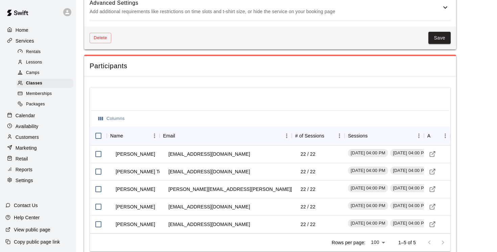
scroll to position [524, 0]
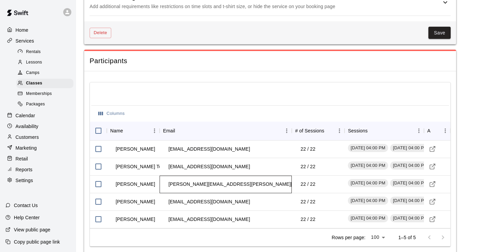
click at [277, 181] on div "courtney.r.emerson@gmail.com" at bounding box center [226, 185] width 132 height 18
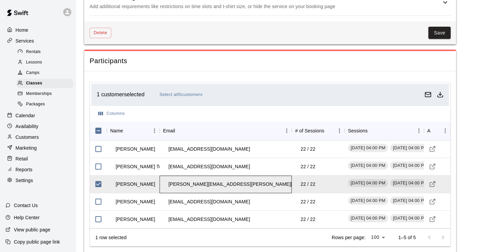
click at [277, 181] on div "courtney.r.emerson@gmail.com" at bounding box center [226, 185] width 132 height 18
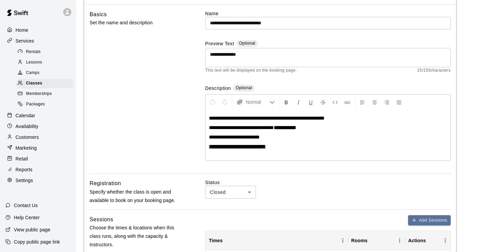
scroll to position [50, 0]
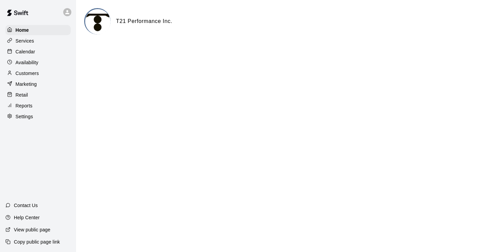
click at [31, 41] on p "Services" at bounding box center [25, 41] width 19 height 7
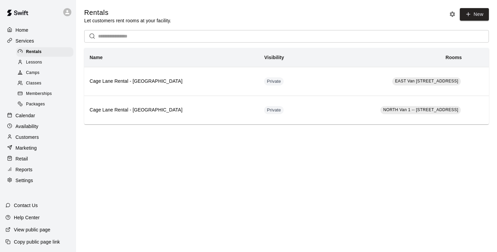
click at [30, 136] on p "Customers" at bounding box center [27, 137] width 23 height 7
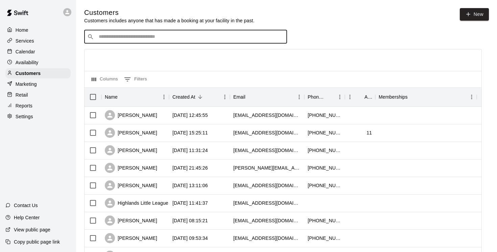
click at [109, 38] on input "Search customers by name or email" at bounding box center [190, 36] width 187 height 7
type input "*"
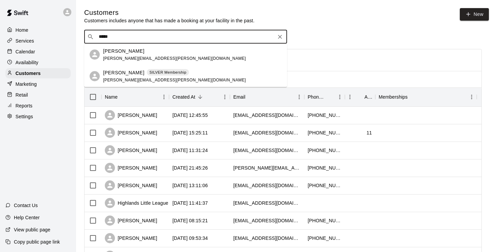
type input "******"
click at [130, 77] on div "[PERSON_NAME] SILVER Membership [PERSON_NAME][EMAIL_ADDRESS][PERSON_NAME][DOMAI…" at bounding box center [174, 76] width 143 height 15
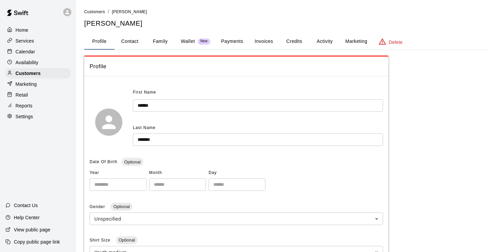
click at [322, 42] on button "Activity" at bounding box center [324, 41] width 30 height 16
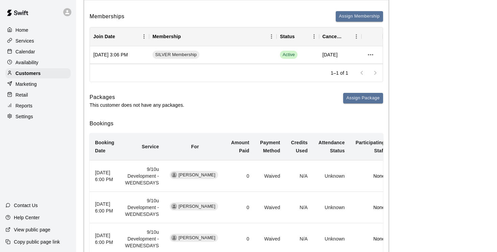
scroll to position [77, 0]
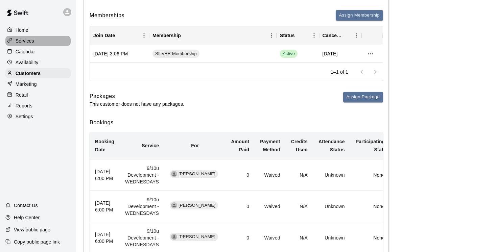
click at [35, 42] on div "Services" at bounding box center [37, 41] width 65 height 10
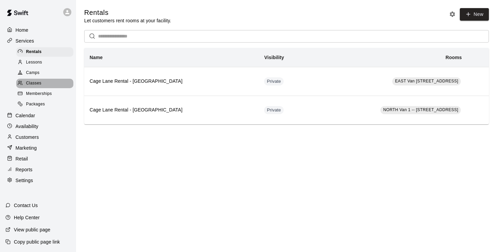
click at [36, 83] on span "Classes" at bounding box center [33, 83] width 15 height 7
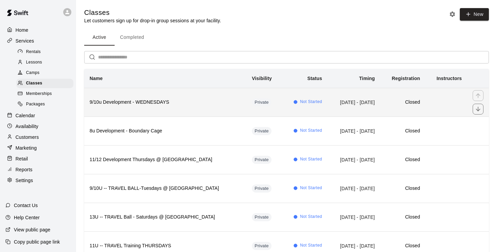
click at [175, 107] on th "9/10u Development - WEDNESDAYS" at bounding box center [165, 102] width 162 height 29
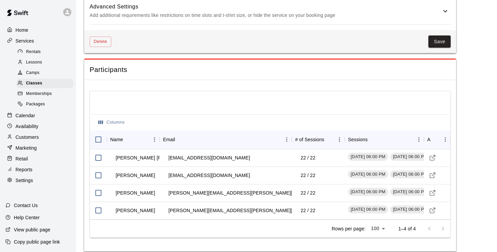
scroll to position [522, 0]
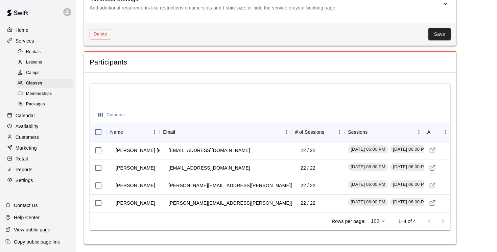
click at [35, 138] on p "Customers" at bounding box center [27, 137] width 23 height 7
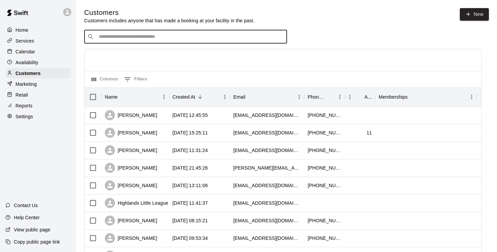
click at [122, 39] on input "Search customers by name or email" at bounding box center [190, 36] width 187 height 7
type input "*"
type input "******"
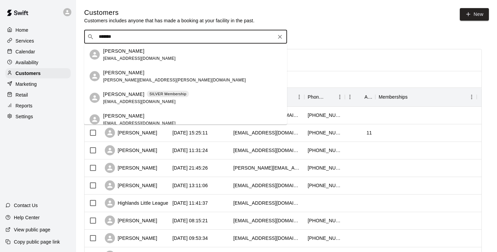
click at [122, 98] on div "[PERSON_NAME] SILVER Membership [EMAIL_ADDRESS][DOMAIN_NAME]" at bounding box center [146, 98] width 86 height 15
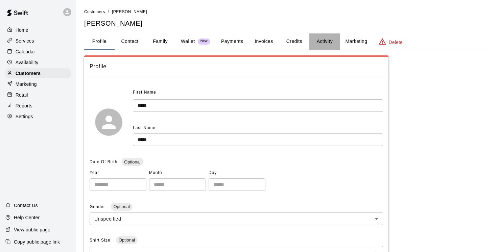
click at [325, 42] on button "Activity" at bounding box center [324, 41] width 30 height 16
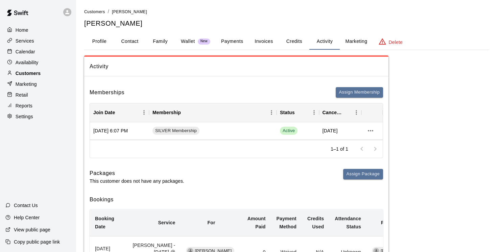
click at [44, 74] on div "Customers" at bounding box center [37, 73] width 65 height 10
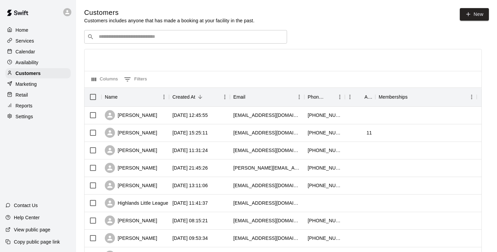
click at [137, 33] on div "​ ​" at bounding box center [185, 37] width 203 height 14
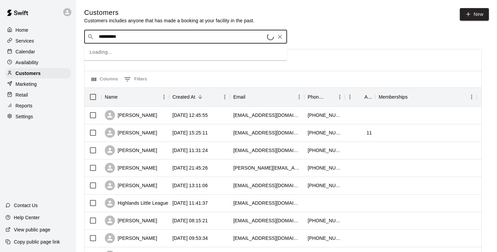
type input "**********"
click at [125, 53] on p "[PERSON_NAME] [PERSON_NAME]" at bounding box center [145, 50] width 84 height 7
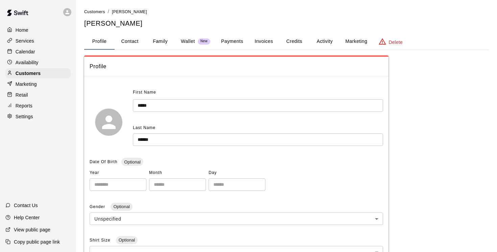
click at [293, 41] on button "Credits" at bounding box center [294, 41] width 30 height 16
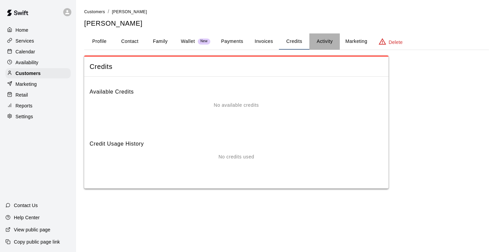
click at [323, 41] on button "Activity" at bounding box center [324, 41] width 30 height 16
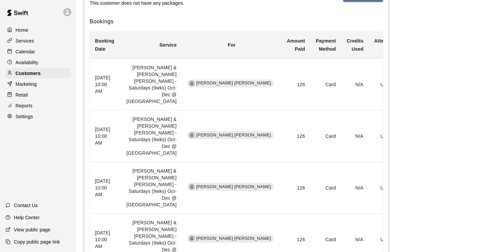
scroll to position [63, 0]
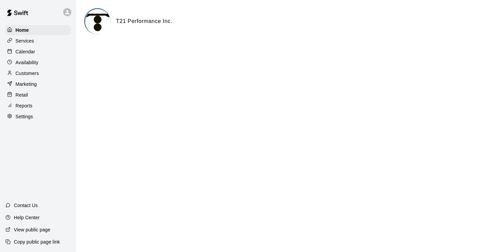
click at [35, 74] on p "Customers" at bounding box center [27, 73] width 23 height 7
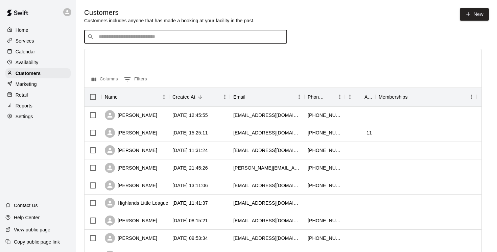
click at [108, 39] on input "Search customers by name or email" at bounding box center [190, 36] width 187 height 7
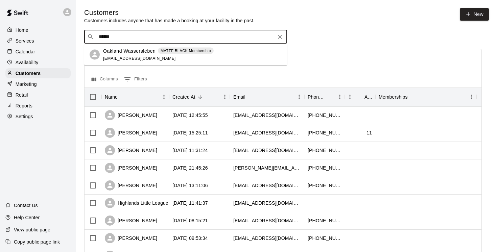
type input "*******"
click at [128, 56] on span "[EMAIL_ADDRESS][DOMAIN_NAME]" at bounding box center [139, 58] width 73 height 5
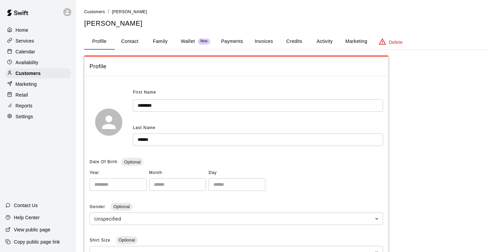
click at [326, 41] on button "Activity" at bounding box center [324, 41] width 30 height 16
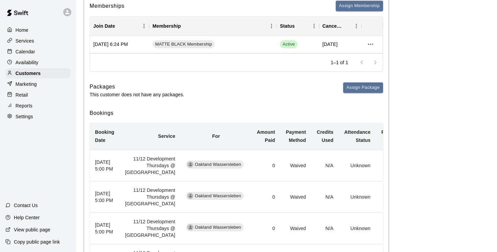
scroll to position [95, 0]
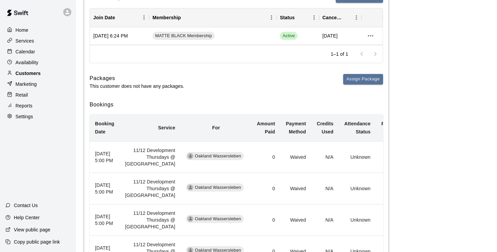
click at [35, 73] on p "Customers" at bounding box center [28, 73] width 25 height 7
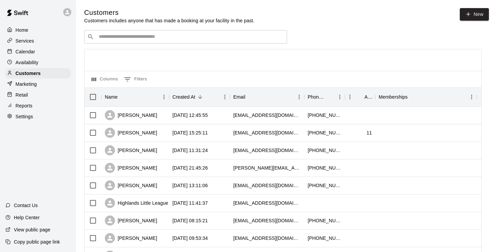
click at [113, 41] on div "​ ​" at bounding box center [185, 37] width 203 height 14
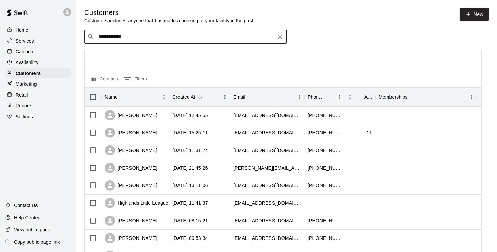
drag, startPoint x: 135, startPoint y: 38, endPoint x: 114, endPoint y: 35, distance: 21.6
click at [114, 35] on input "**********" at bounding box center [185, 36] width 177 height 7
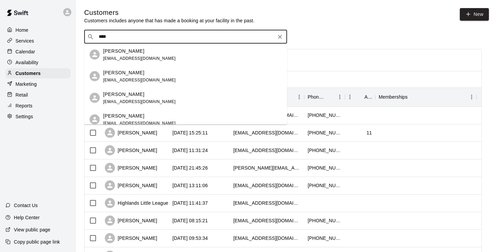
type input "*****"
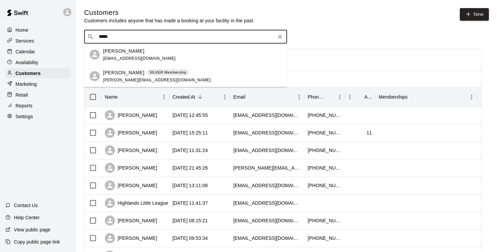
click at [130, 73] on p "[PERSON_NAME]" at bounding box center [123, 72] width 41 height 7
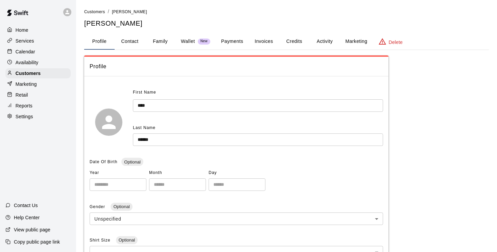
click at [324, 41] on button "Activity" at bounding box center [324, 41] width 30 height 16
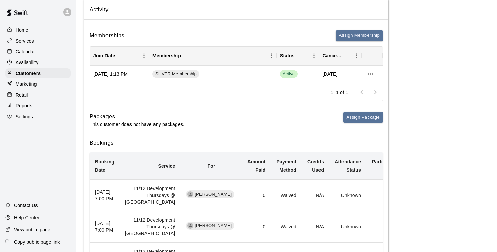
scroll to position [57, 0]
click at [157, 206] on td "11/12 Development Thursdays @ [GEOGRAPHIC_DATA]" at bounding box center [150, 195] width 61 height 31
click at [34, 39] on div "Services" at bounding box center [37, 41] width 65 height 10
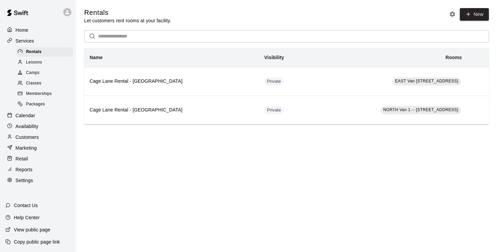
click at [35, 74] on span "Camps" at bounding box center [33, 73] width 14 height 7
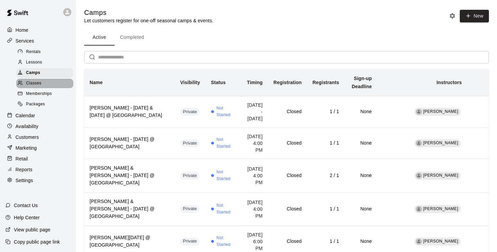
click at [34, 83] on span "Classes" at bounding box center [33, 83] width 15 height 7
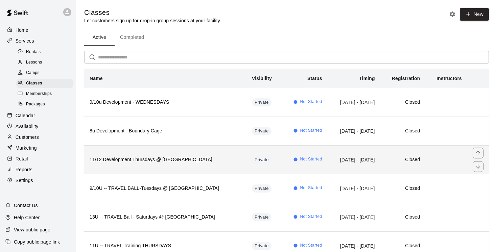
click at [137, 168] on th "11/12 Development Thursdays @ [GEOGRAPHIC_DATA]" at bounding box center [165, 159] width 162 height 29
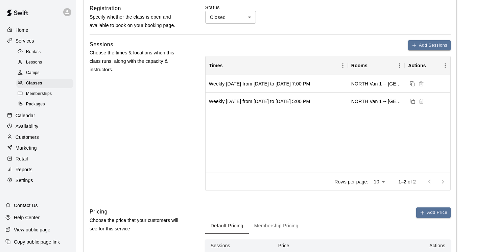
scroll to position [219, 0]
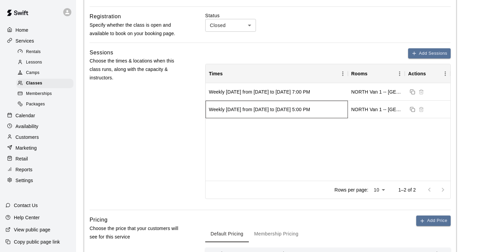
click at [345, 116] on div "Weekly [DATE] from [DATE] to [DATE] 5:00 PM" at bounding box center [277, 110] width 142 height 18
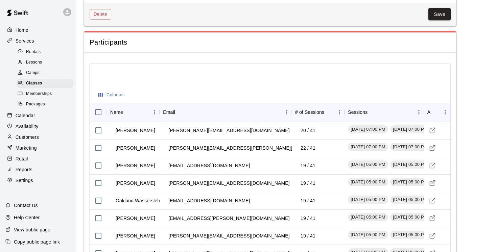
scroll to position [547, 0]
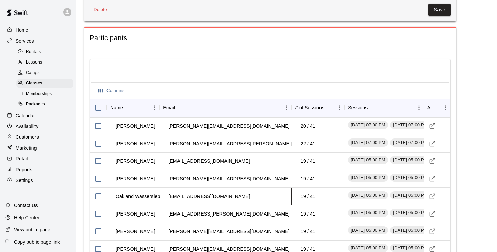
click at [264, 193] on div "[EMAIL_ADDRESS][DOMAIN_NAME]" at bounding box center [226, 197] width 132 height 18
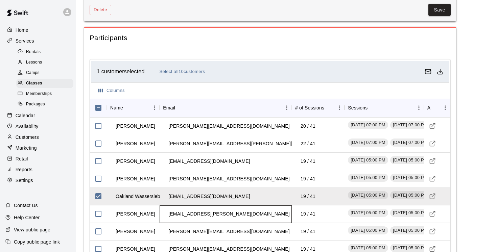
click at [238, 216] on div "[EMAIL_ADDRESS][PERSON_NAME][DOMAIN_NAME]" at bounding box center [226, 215] width 132 height 18
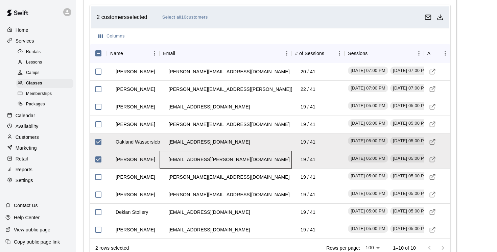
scroll to position [600, 0]
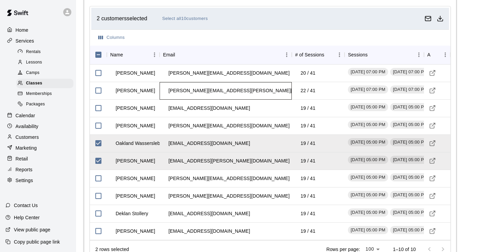
click at [264, 91] on div "[PERSON_NAME][EMAIL_ADDRESS][PERSON_NAME][DOMAIN_NAME]" at bounding box center [226, 91] width 132 height 18
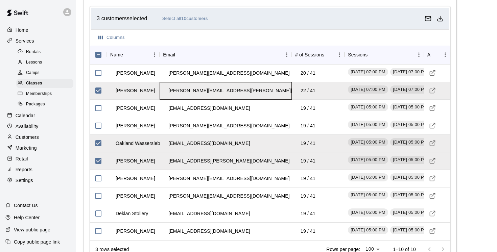
click at [264, 92] on div "[PERSON_NAME][EMAIL_ADDRESS][PERSON_NAME][DOMAIN_NAME]" at bounding box center [226, 91] width 132 height 18
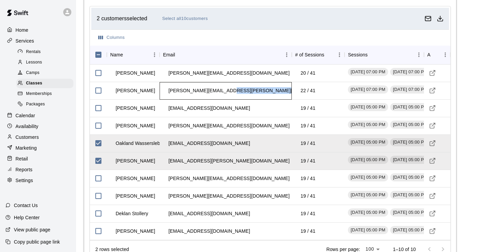
click at [264, 92] on div "[PERSON_NAME][EMAIL_ADDRESS][PERSON_NAME][DOMAIN_NAME]" at bounding box center [226, 91] width 132 height 18
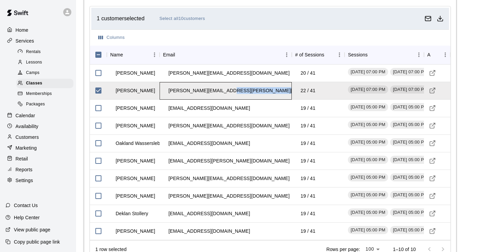
click at [238, 93] on div "[PERSON_NAME][EMAIL_ADDRESS][PERSON_NAME][DOMAIN_NAME]" at bounding box center [226, 91] width 132 height 18
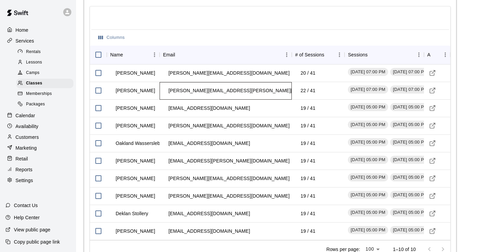
click at [237, 94] on div "[PERSON_NAME][EMAIL_ADDRESS][PERSON_NAME][DOMAIN_NAME]" at bounding box center [226, 91] width 132 height 18
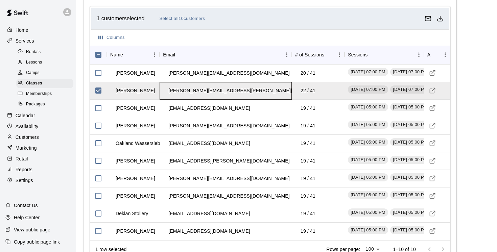
click at [237, 94] on div "[PERSON_NAME][EMAIL_ADDRESS][PERSON_NAME][DOMAIN_NAME]" at bounding box center [226, 91] width 132 height 18
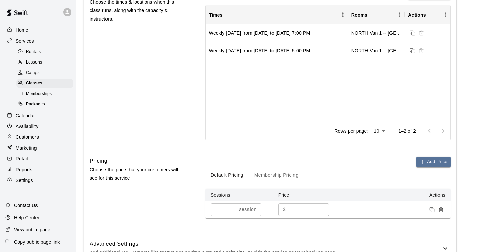
scroll to position [237, 0]
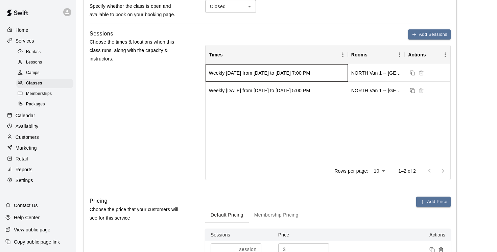
click at [239, 77] on div "Weekly [DATE] from [DATE] to [DATE] 7:00 PM" at bounding box center [277, 73] width 142 height 18
click at [245, 92] on div "Weekly [DATE] from [DATE] to [DATE] 5:00 PM" at bounding box center [259, 90] width 101 height 7
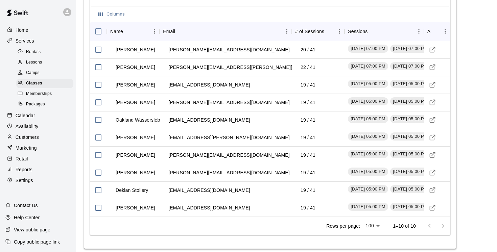
scroll to position [624, 0]
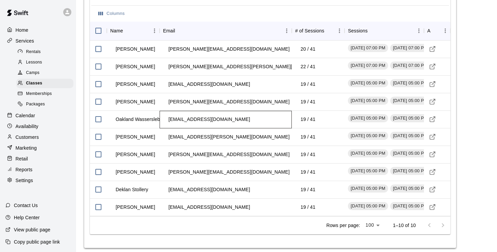
click at [219, 121] on td "[EMAIL_ADDRESS][DOMAIN_NAME]" at bounding box center [209, 120] width 92 height 18
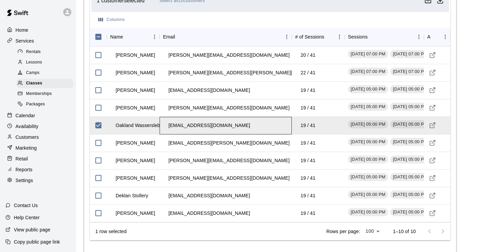
scroll to position [618, 0]
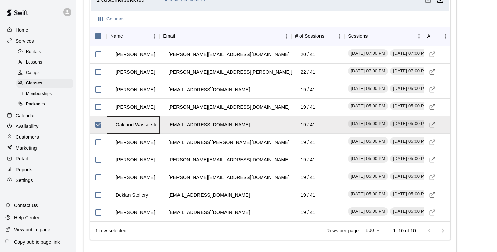
click at [114, 128] on td "Oakland Wassersleben" at bounding box center [140, 125] width 61 height 18
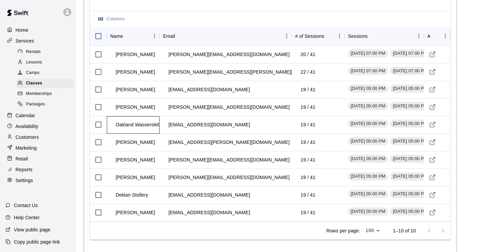
click at [114, 128] on td "Oakland Wassersleben" at bounding box center [140, 125] width 61 height 18
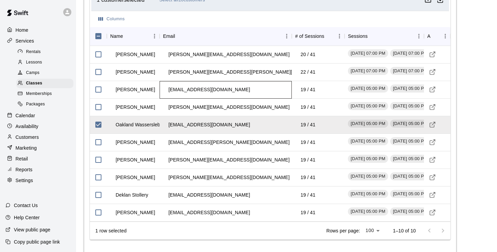
click at [189, 94] on td "[EMAIL_ADDRESS][DOMAIN_NAME]" at bounding box center [209, 90] width 92 height 18
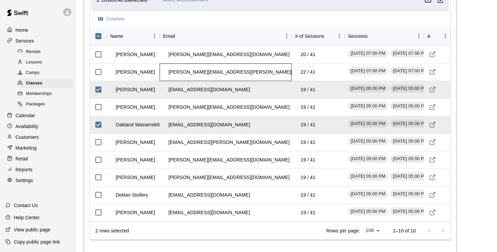
click at [210, 74] on td "[PERSON_NAME][EMAIL_ADDRESS][PERSON_NAME][DOMAIN_NAME]" at bounding box center [249, 72] width 172 height 18
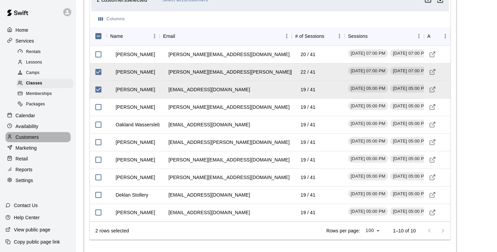
click at [30, 139] on p "Customers" at bounding box center [27, 137] width 23 height 7
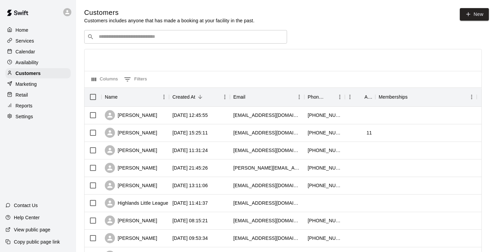
click at [123, 40] on input "Search customers by name or email" at bounding box center [190, 36] width 187 height 7
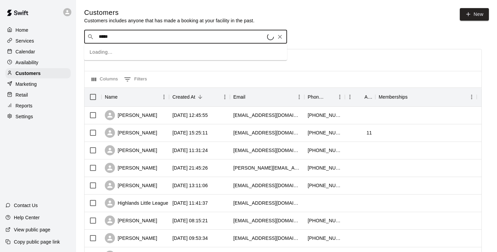
type input "******"
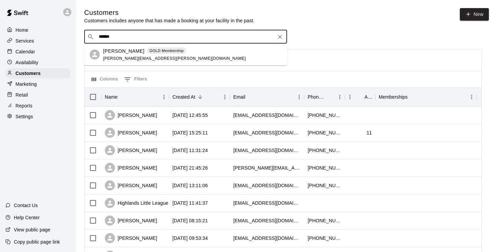
click at [141, 55] on div "[PERSON_NAME] GOLD Membership [PERSON_NAME][EMAIL_ADDRESS][PERSON_NAME][DOMAIN_…" at bounding box center [174, 54] width 143 height 15
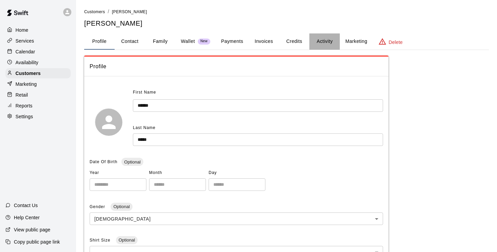
click at [327, 43] on button "Activity" at bounding box center [324, 41] width 30 height 16
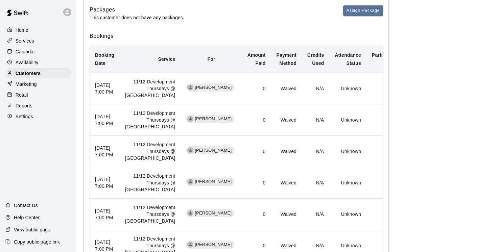
scroll to position [165, 0]
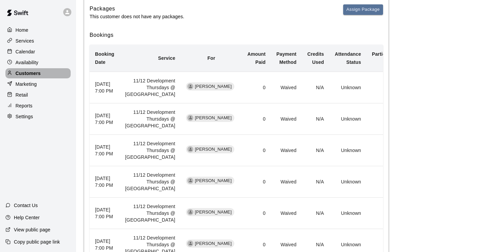
click at [28, 75] on p "Customers" at bounding box center [28, 73] width 25 height 7
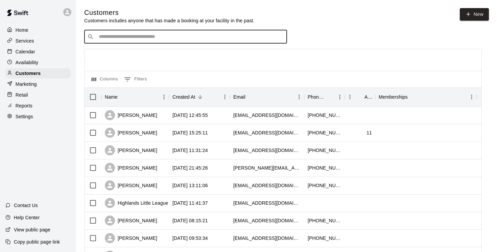
click at [117, 36] on input "Search customers by name or email" at bounding box center [190, 36] width 187 height 7
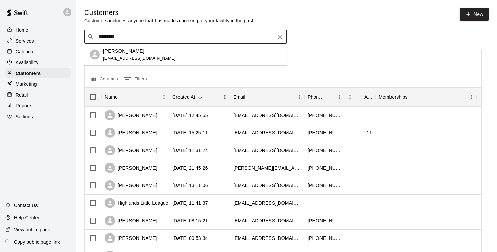
type input "**********"
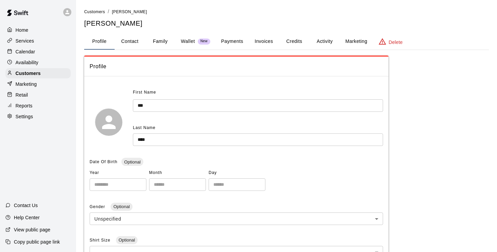
click at [328, 41] on button "Activity" at bounding box center [324, 41] width 30 height 16
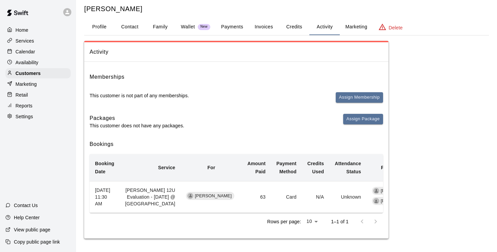
scroll to position [51, 0]
